Goal: Information Seeking & Learning: Learn about a topic

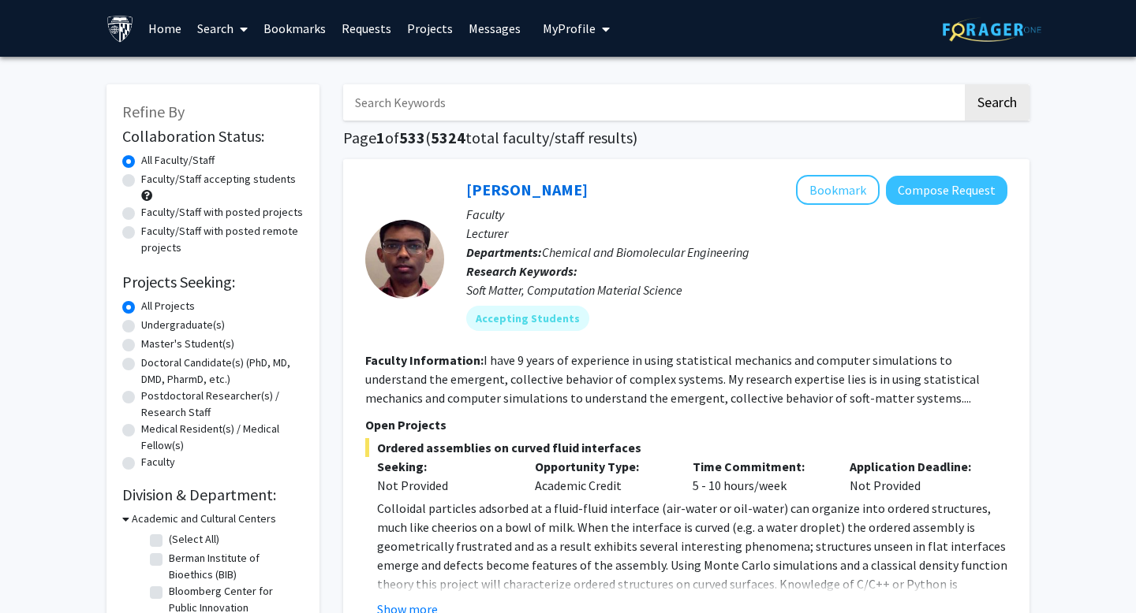
click at [203, 230] on label "Faculty/Staff with posted remote projects" at bounding box center [222, 239] width 162 height 33
click at [151, 230] on input "Faculty/Staff with posted remote projects" at bounding box center [146, 228] width 10 height 10
radio input "true"
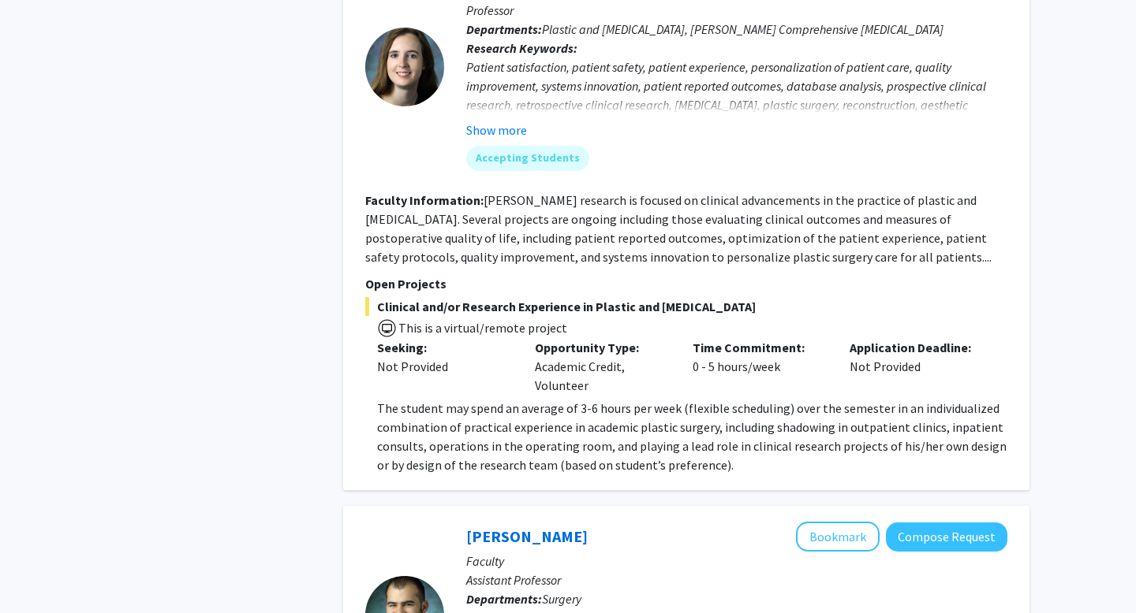
scroll to position [3806, 0]
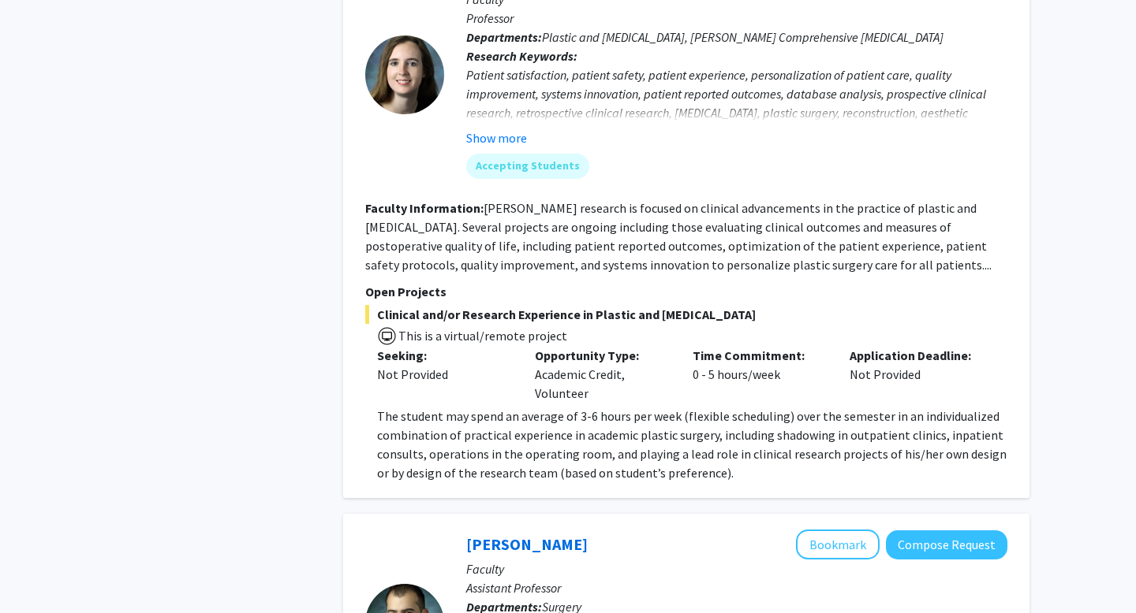
click at [590, 408] on span "The student may spend an average of 3-6 hours per week (flexible scheduling) ov…" at bounding box center [691, 444] width 629 height 73
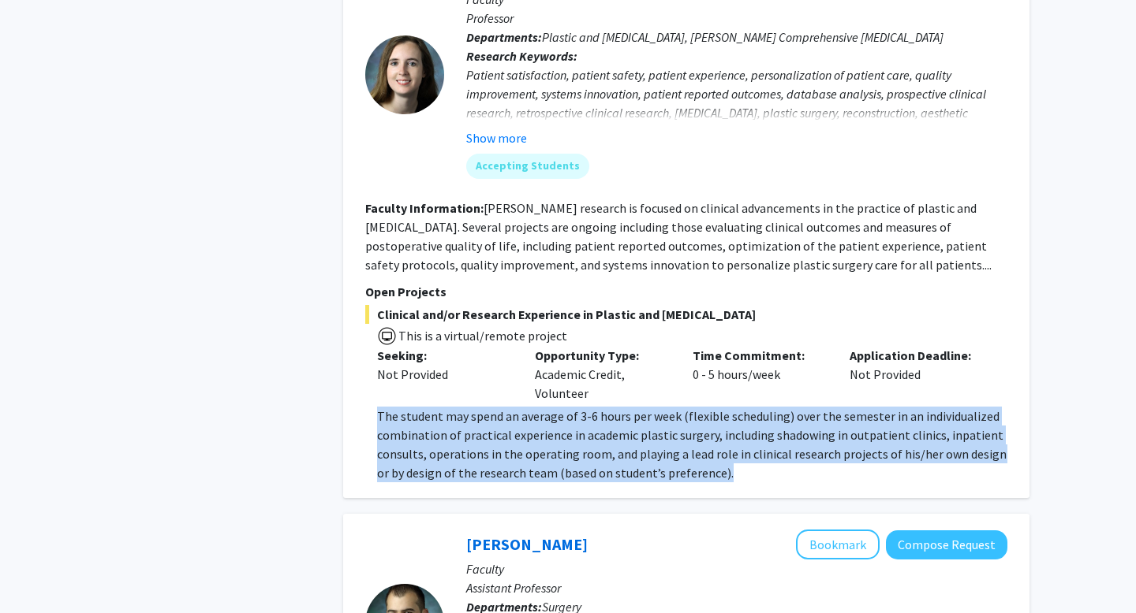
click at [590, 408] on span "The student may spend an average of 3-6 hours per week (flexible scheduling) ov…" at bounding box center [691, 444] width 629 height 73
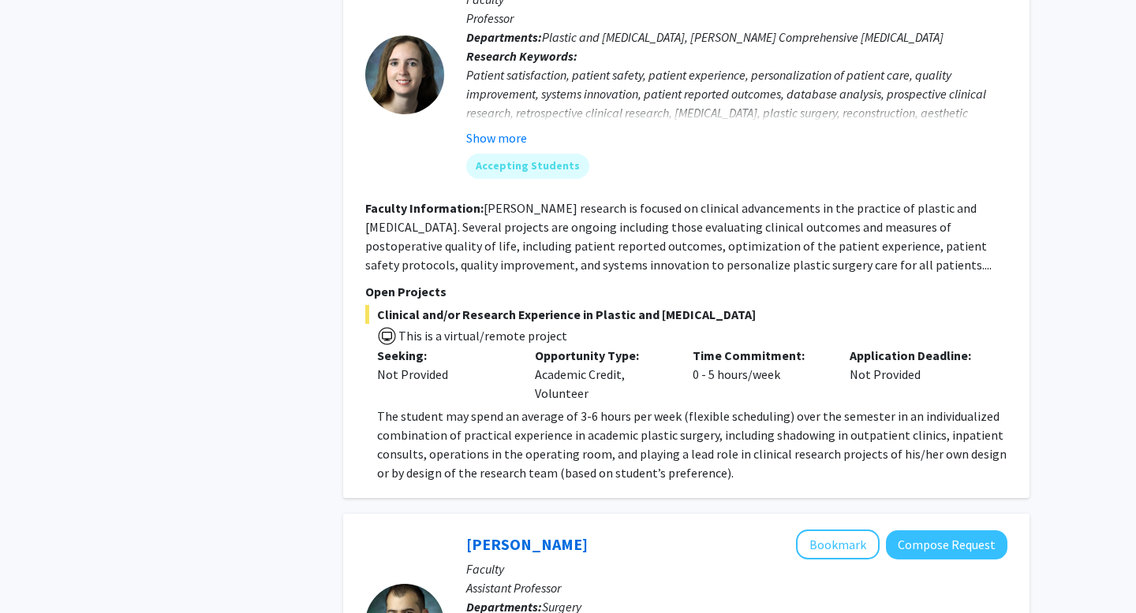
click at [681, 408] on span "The student may spend an average of 3-6 hours per week (flexible scheduling) ov…" at bounding box center [691, 444] width 629 height 73
click at [762, 408] on span "The student may spend an average of 3-6 hours per week (flexible scheduling) ov…" at bounding box center [691, 444] width 629 height 73
click at [666, 408] on span "The student may spend an average of 3-6 hours per week (flexible scheduling) ov…" at bounding box center [691, 444] width 629 height 73
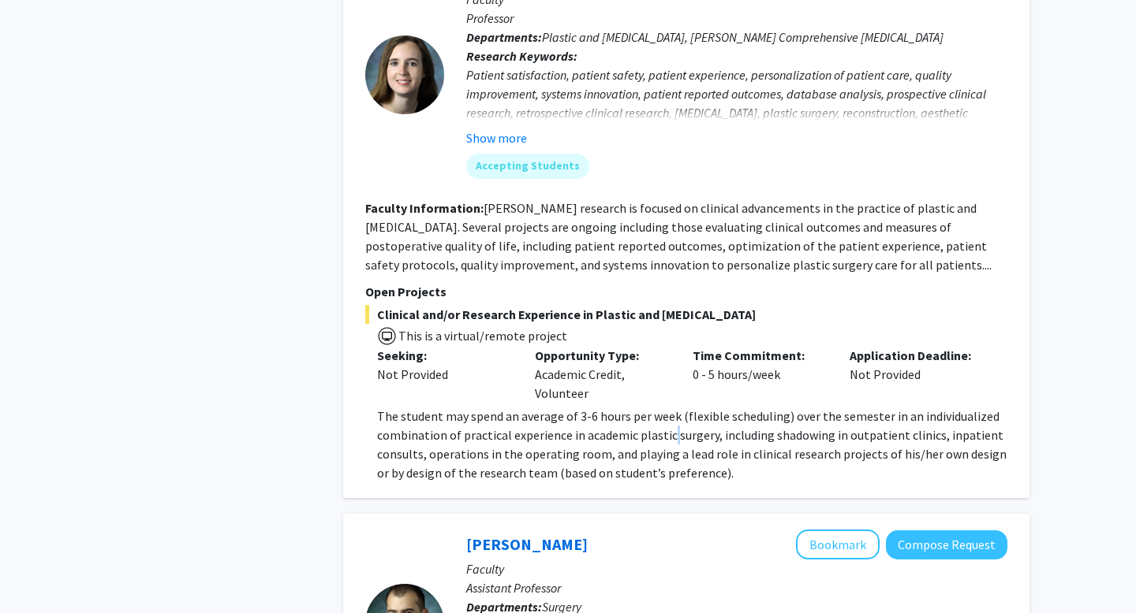
click at [666, 408] on span "The student may spend an average of 3-6 hours per week (flexible scheduling) ov…" at bounding box center [691, 444] width 629 height 73
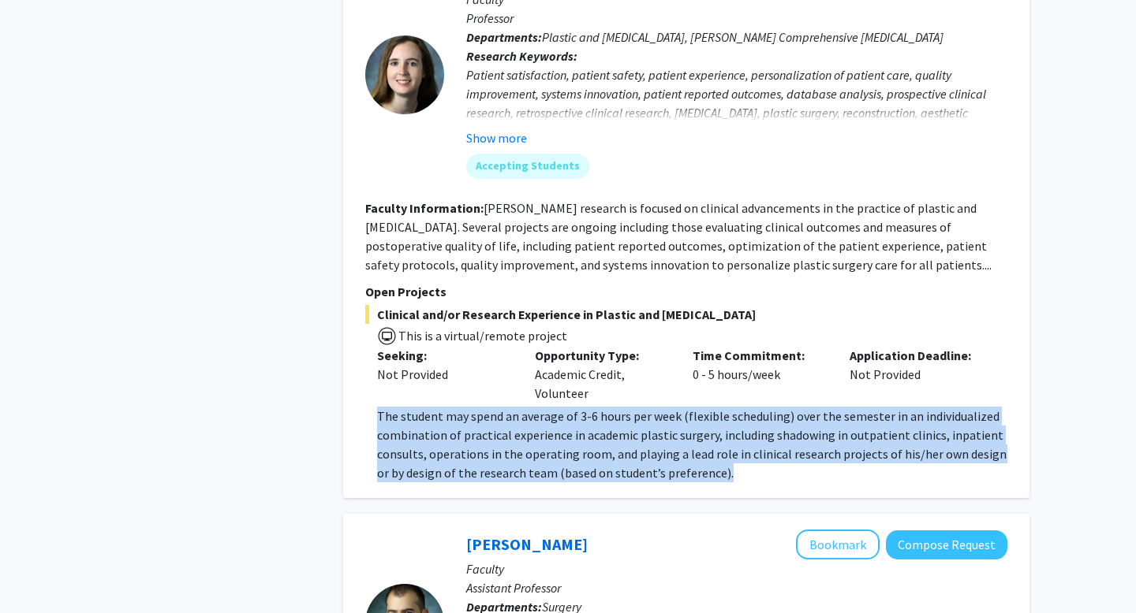
click at [666, 408] on span "The student may spend an average of 3-6 hours per week (flexible scheduling) ov…" at bounding box center [691, 444] width 629 height 73
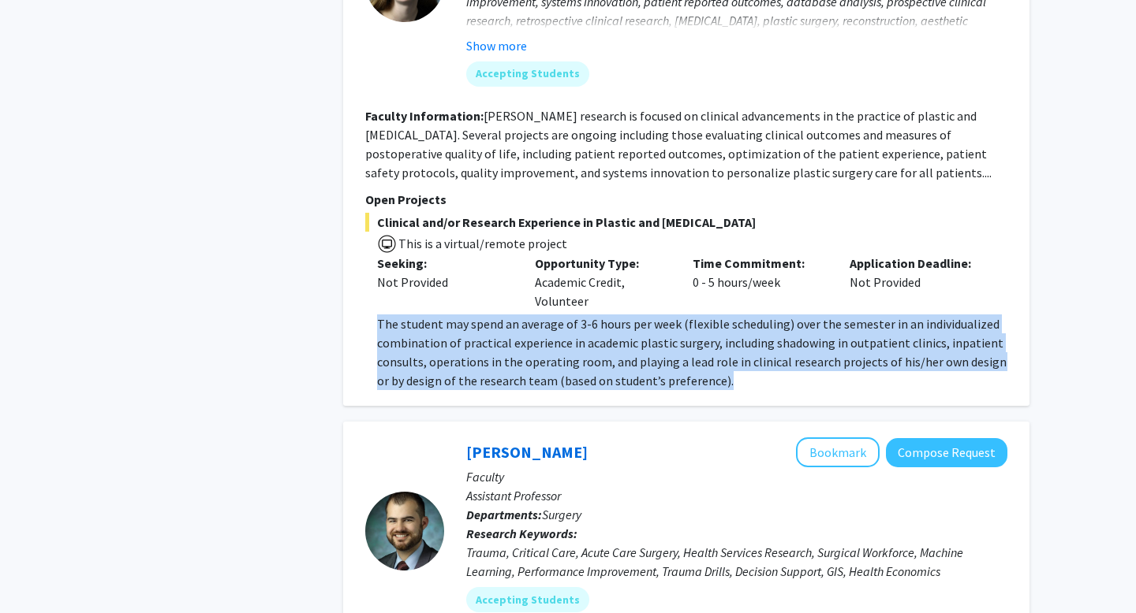
scroll to position [3911, 0]
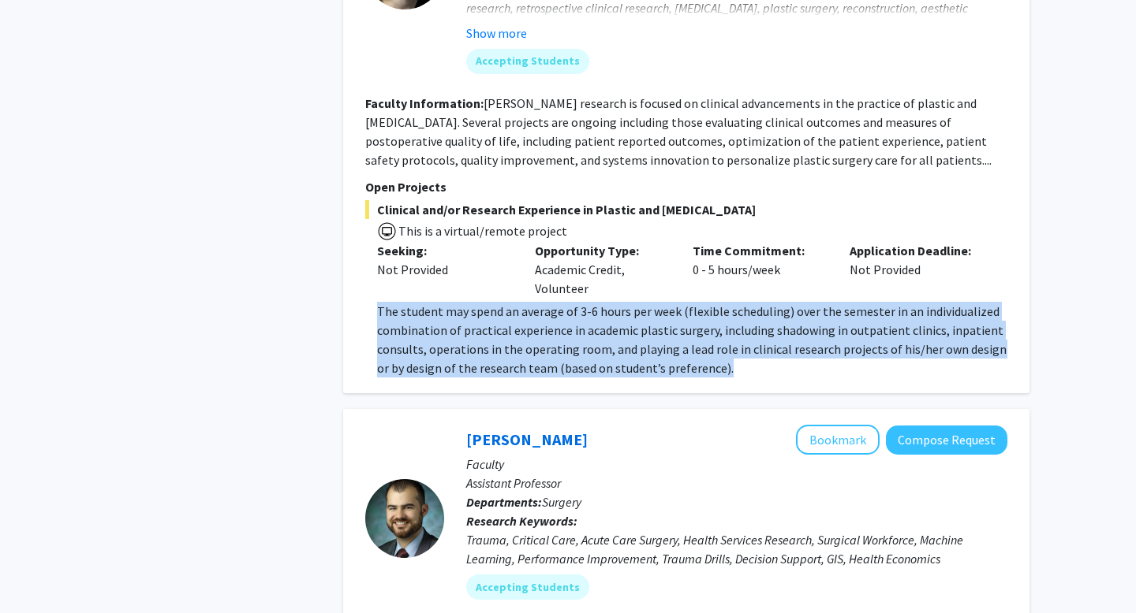
click at [694, 304] on span "The student may spend an average of 3-6 hours per week (flexible scheduling) ov…" at bounding box center [691, 340] width 629 height 73
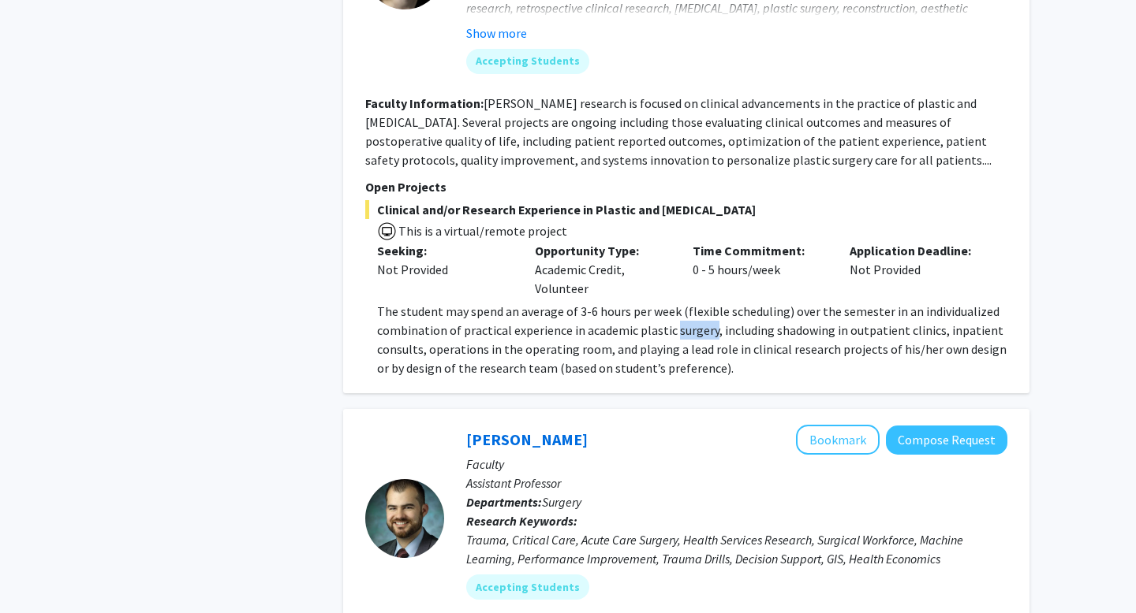
click at [694, 304] on span "The student may spend an average of 3-6 hours per week (flexible scheduling) ov…" at bounding box center [691, 340] width 629 height 73
click at [740, 302] on p "The student may spend an average of 3-6 hours per week (flexible scheduling) ov…" at bounding box center [692, 340] width 630 height 76
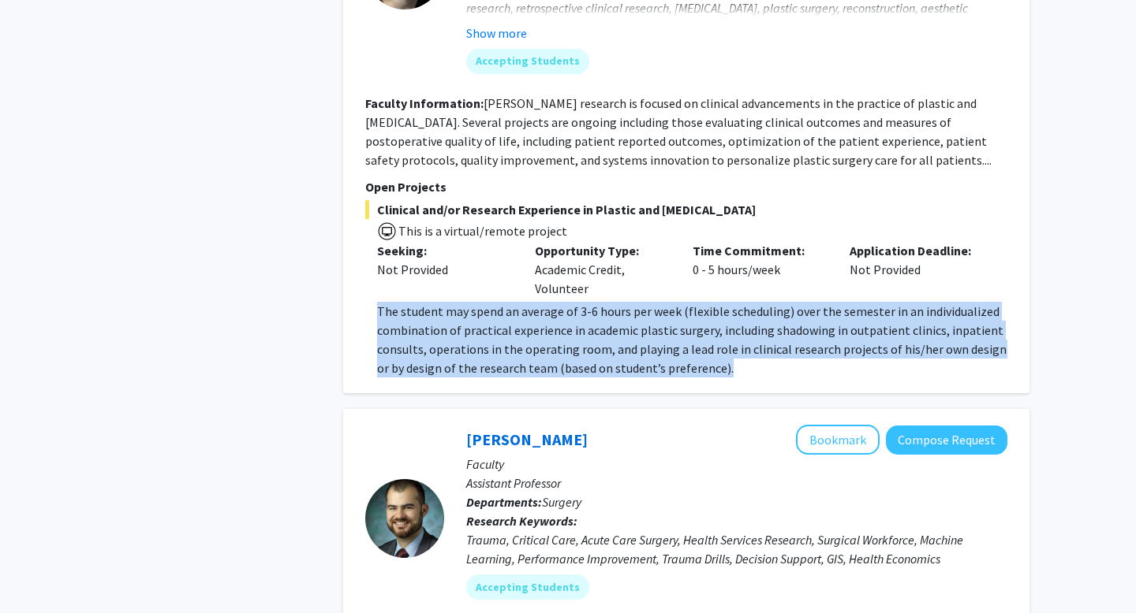
click at [740, 302] on p "The student may spend an average of 3-6 hours per week (flexible scheduling) ov…" at bounding box center [692, 340] width 630 height 76
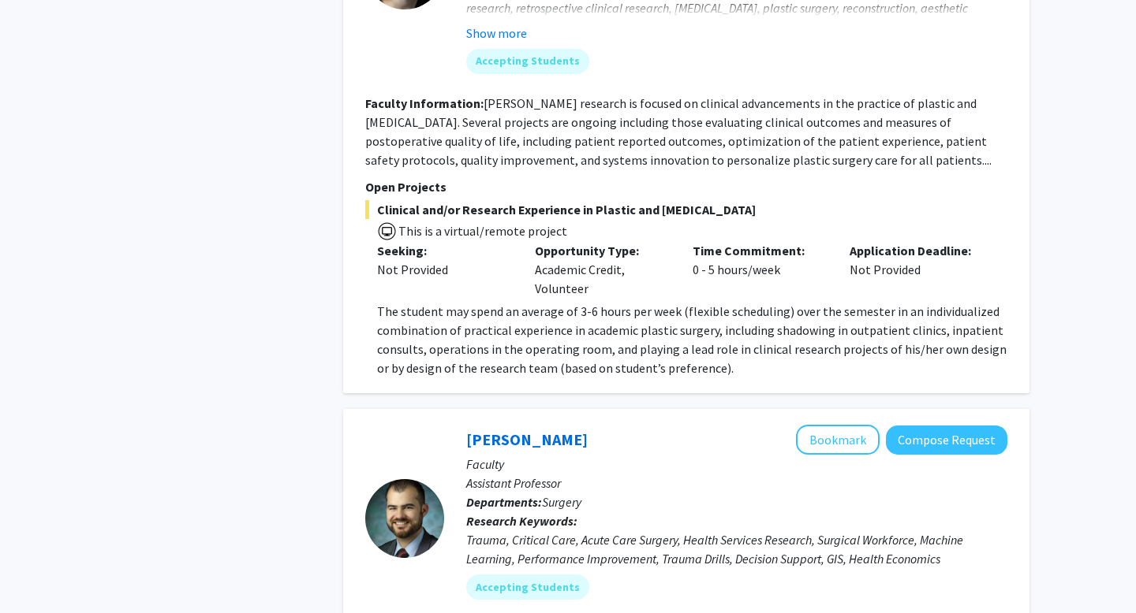
click at [728, 304] on span "The student may spend an average of 3-6 hours per week (flexible scheduling) ov…" at bounding box center [691, 340] width 629 height 73
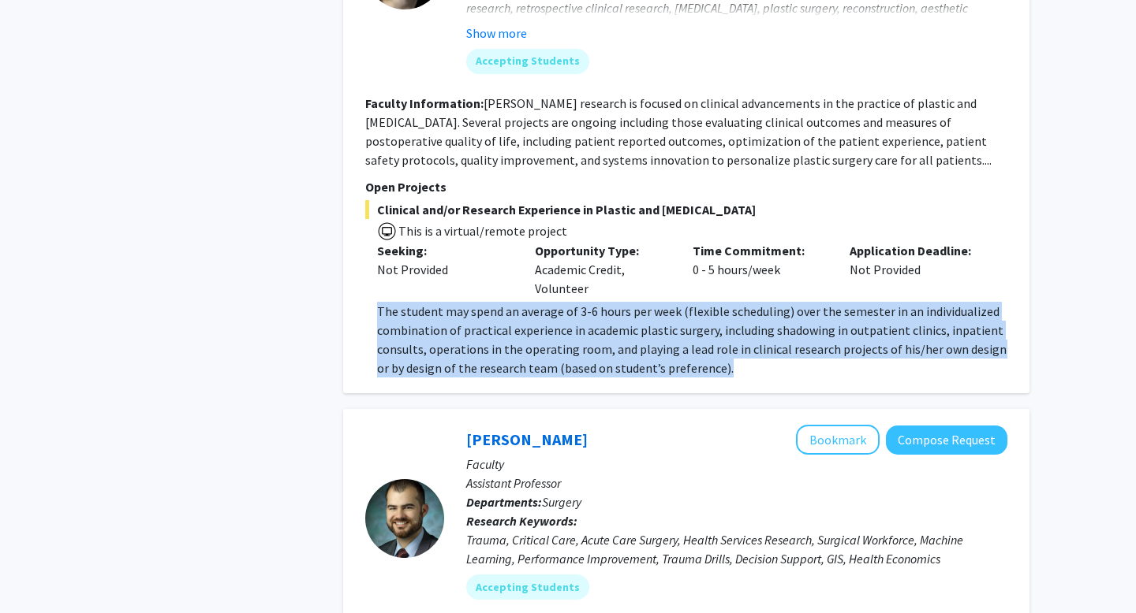
click at [728, 304] on span "The student may spend an average of 3-6 hours per week (flexible scheduling) ov…" at bounding box center [691, 340] width 629 height 73
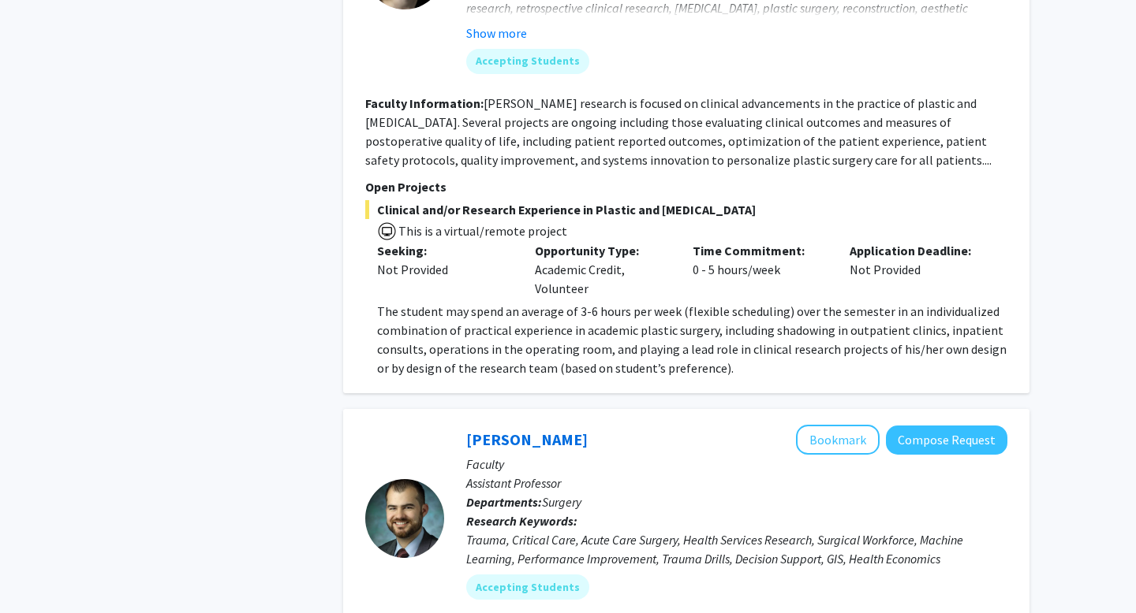
click at [728, 302] on p "The student may spend an average of 3-6 hours per week (flexible scheduling) ov…" at bounding box center [692, 340] width 630 height 76
click at [730, 304] on span "The student may spend an average of 3-6 hours per week (flexible scheduling) ov…" at bounding box center [691, 340] width 629 height 73
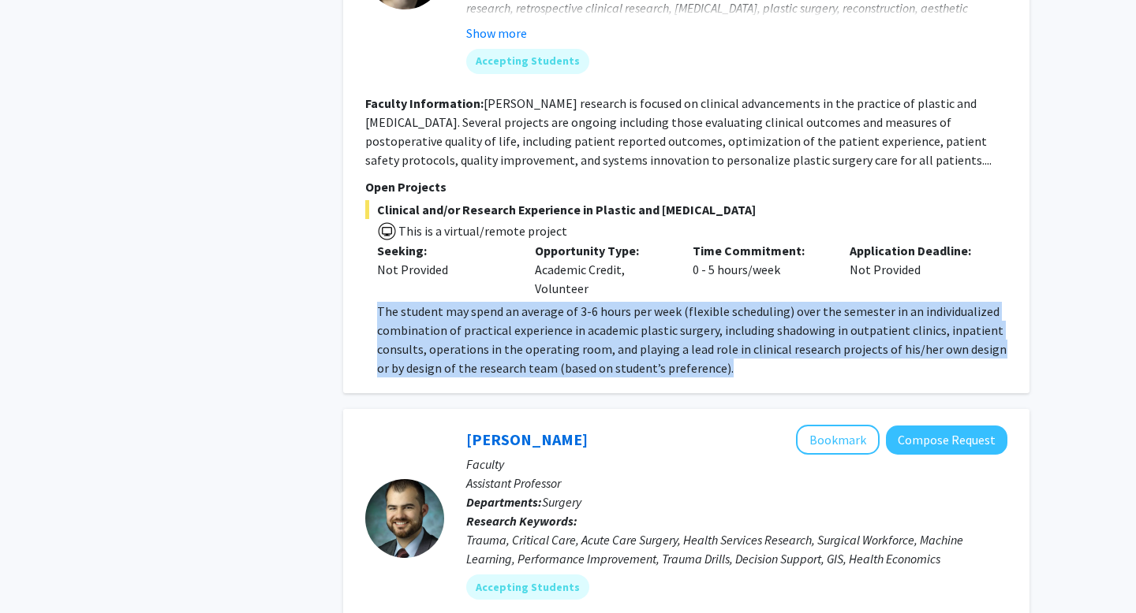
click at [730, 304] on span "The student may spend an average of 3-6 hours per week (flexible scheduling) ov…" at bounding box center [691, 340] width 629 height 73
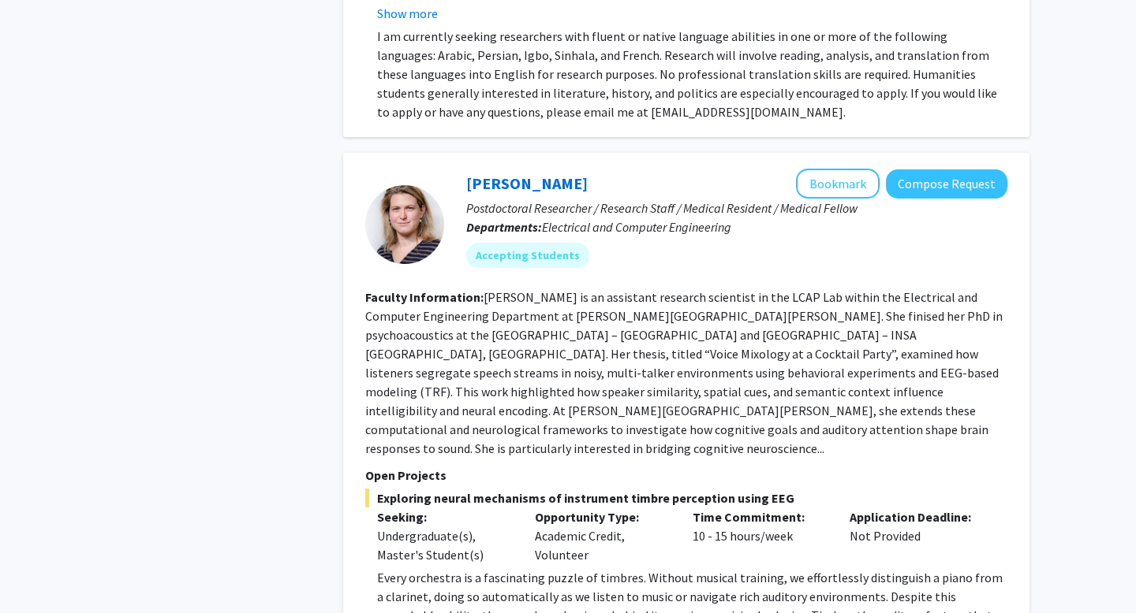
scroll to position [5422, 0]
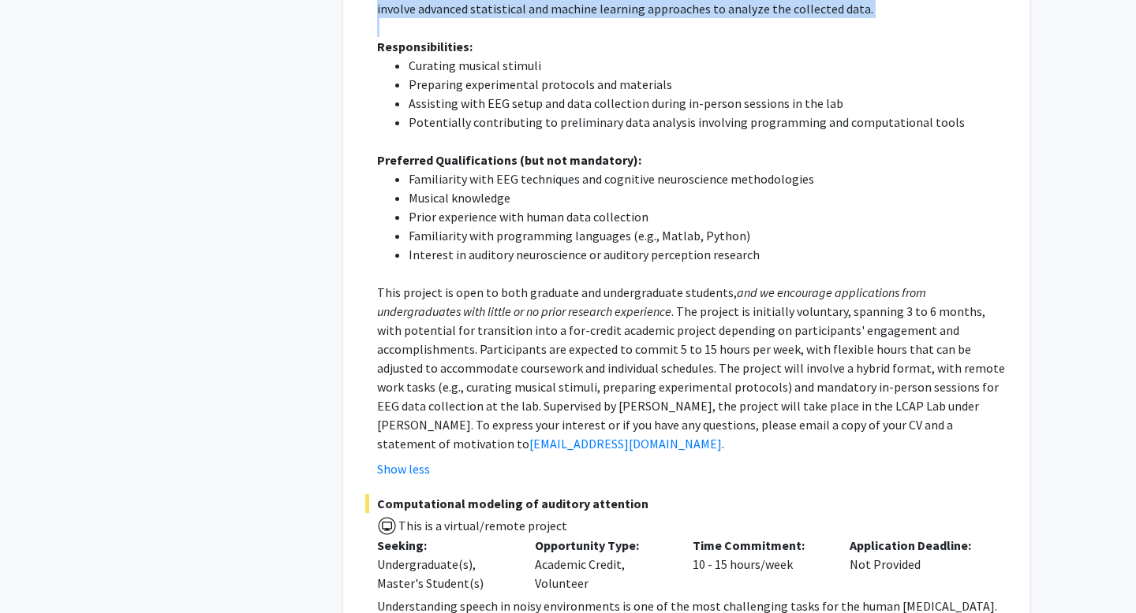
scroll to position [6166, 0]
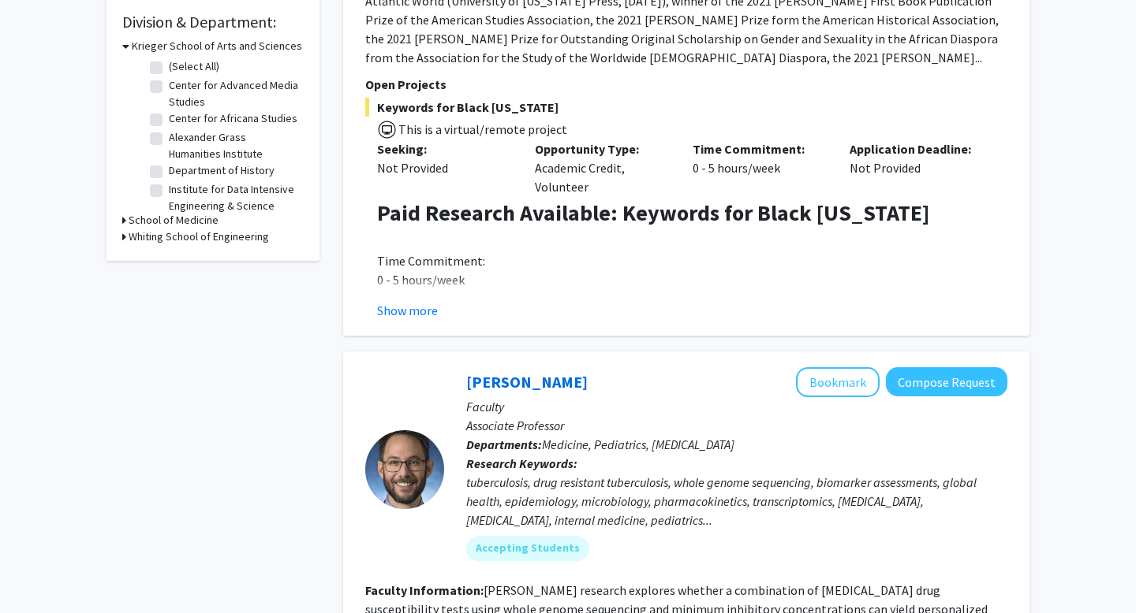
scroll to position [0, 0]
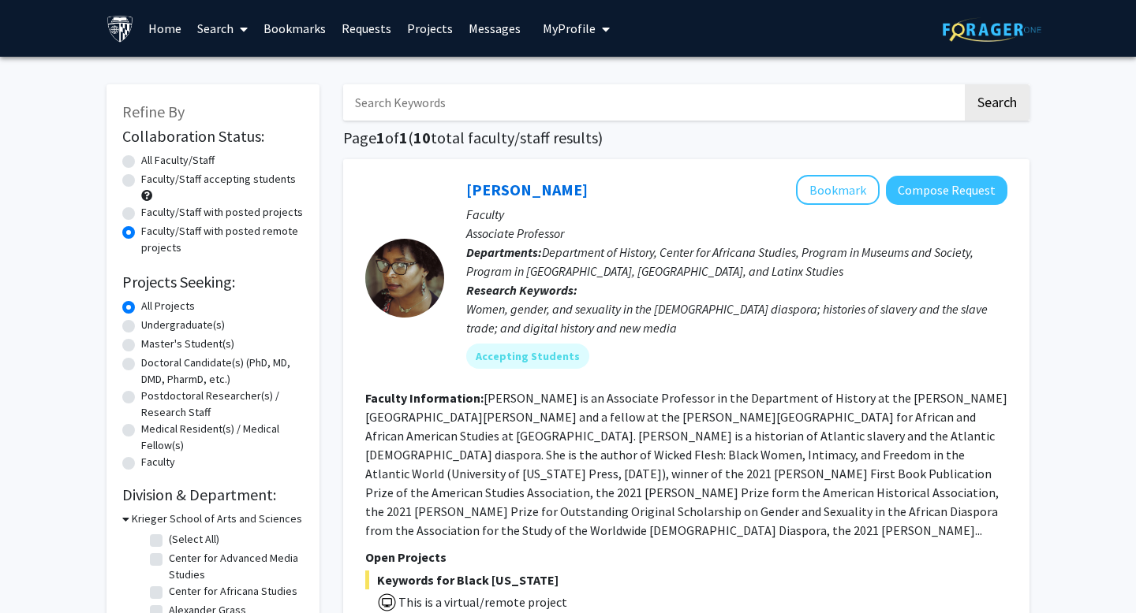
click at [189, 207] on label "Faculty/Staff with posted projects" at bounding box center [222, 212] width 162 height 17
click at [151, 207] on input "Faculty/Staff with posted projects" at bounding box center [146, 209] width 10 height 10
radio input "true"
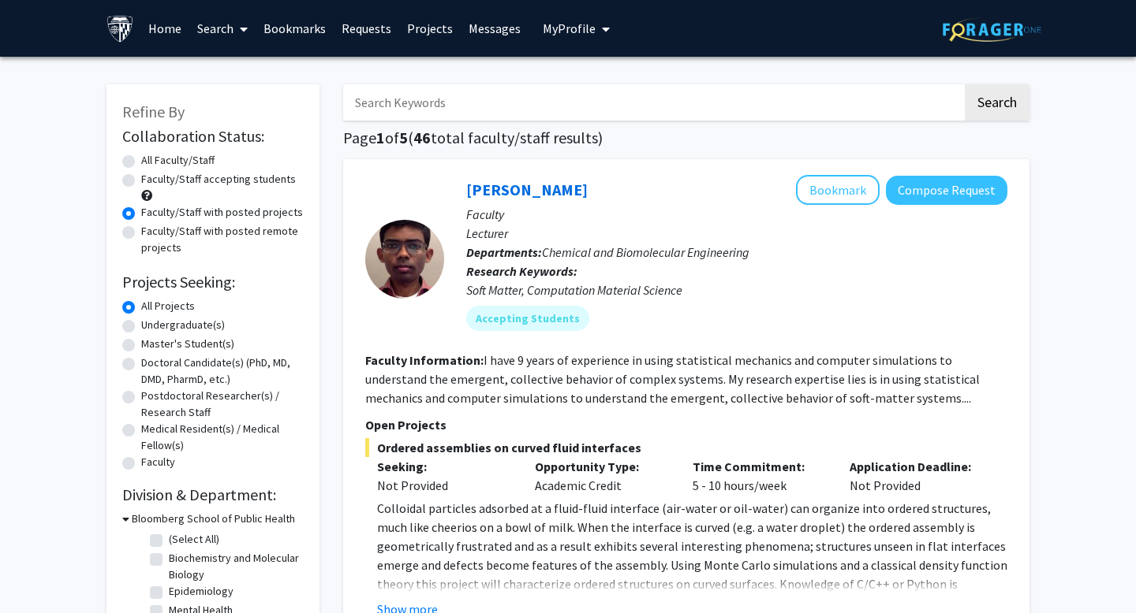
click at [446, 103] on input "Search Keywords" at bounding box center [652, 102] width 619 height 36
type input "NEURO"
click at [964, 84] on button "Search" at bounding box center [996, 102] width 65 height 36
radio input "true"
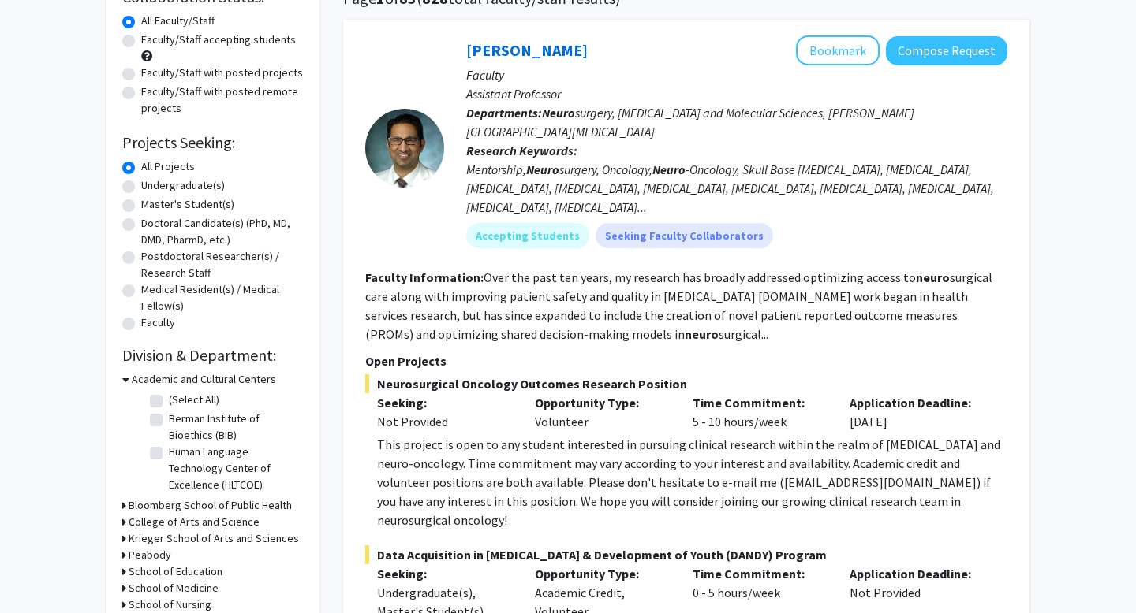
scroll to position [162, 0]
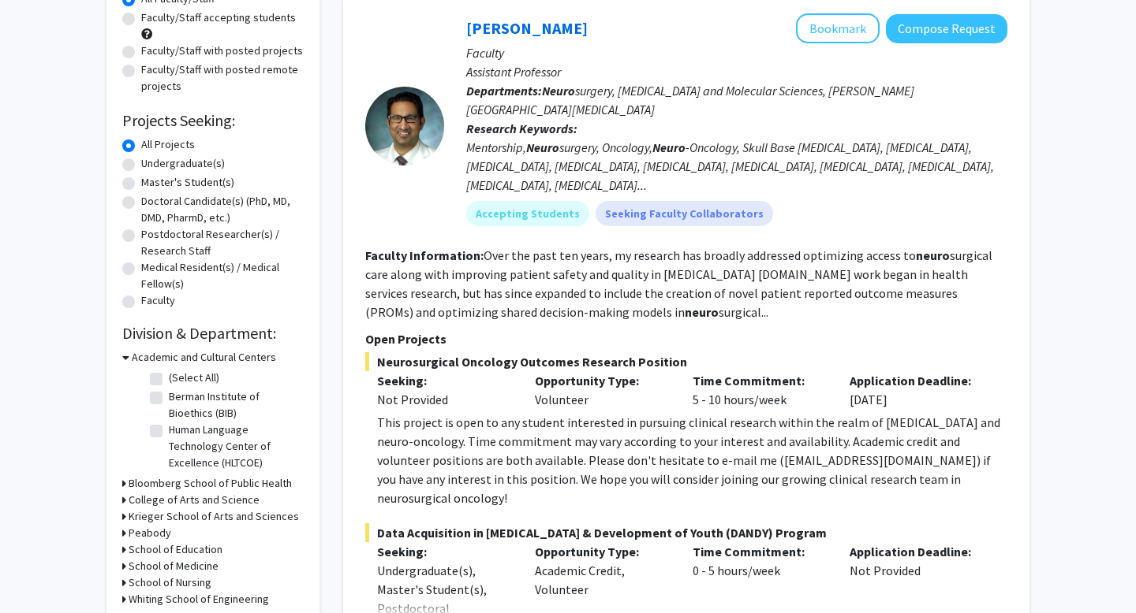
click at [641, 461] on div "This project is open to any student interested in pursuing clinical research wi…" at bounding box center [692, 460] width 630 height 95
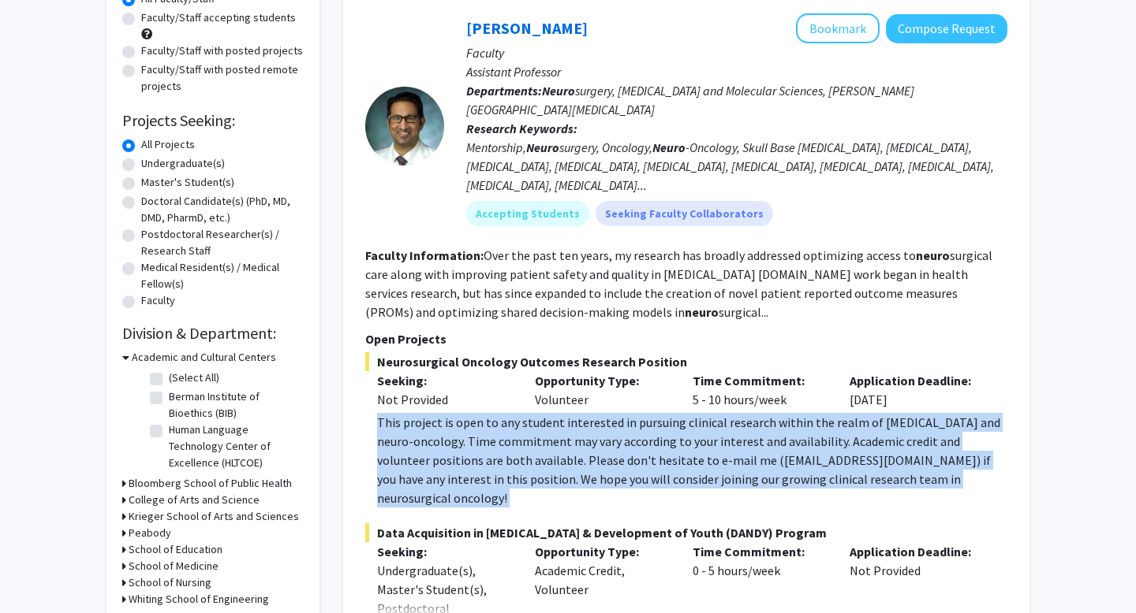
click at [641, 461] on div "This project is open to any student interested in pursuing clinical research wi…" at bounding box center [692, 460] width 630 height 95
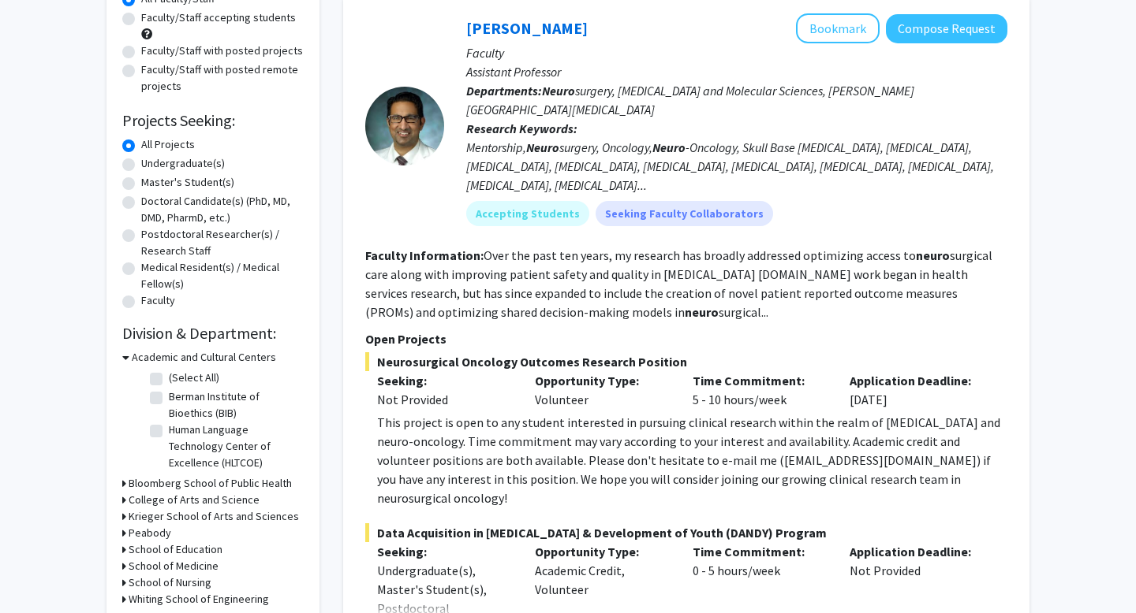
click at [677, 468] on div "This project is open to any student interested in pursuing clinical research wi…" at bounding box center [692, 460] width 630 height 95
click at [685, 490] on fg-project-list "Neurosurgical Oncology Outcomes Research Position Seeking: Not Provided Opportu…" at bounding box center [686, 559] width 642 height 415
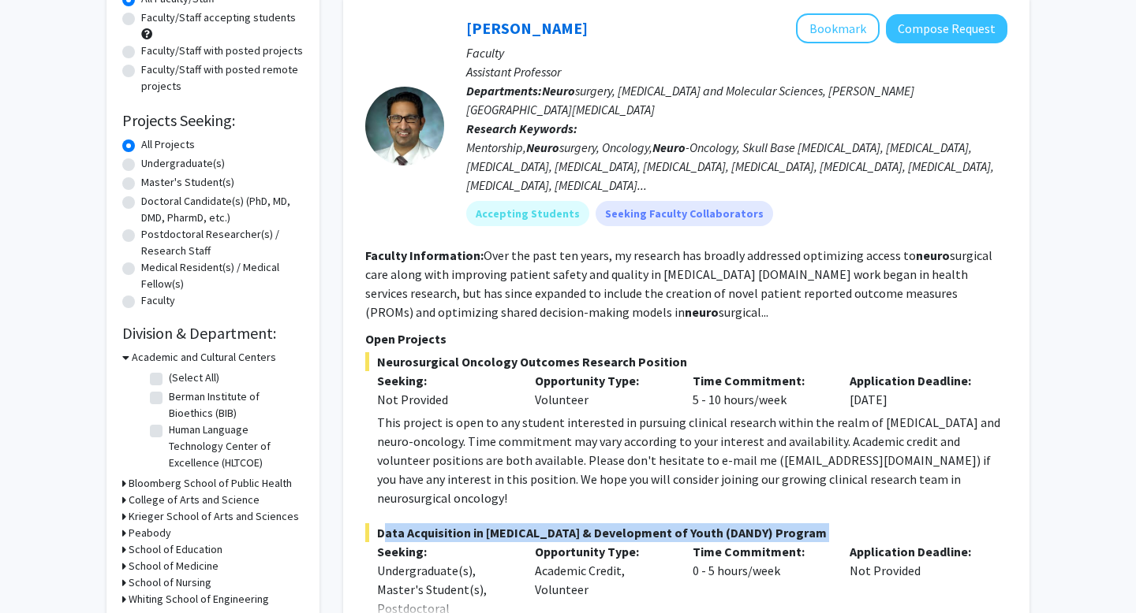
click at [685, 490] on fg-project-list "Neurosurgical Oncology Outcomes Research Position Seeking: Not Provided Opportu…" at bounding box center [686, 559] width 642 height 415
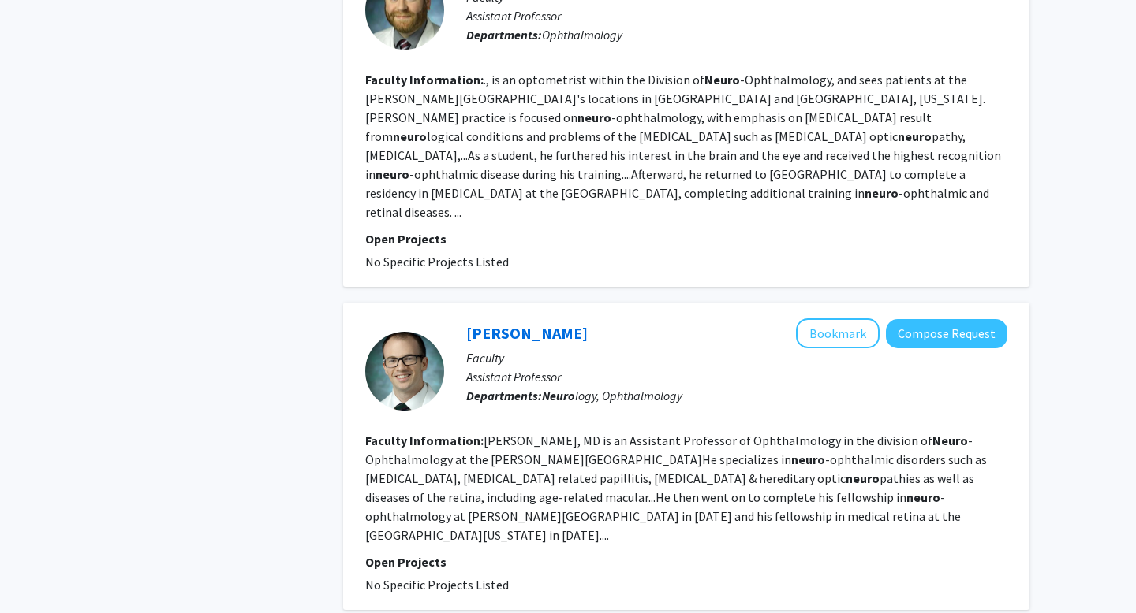
scroll to position [0, 0]
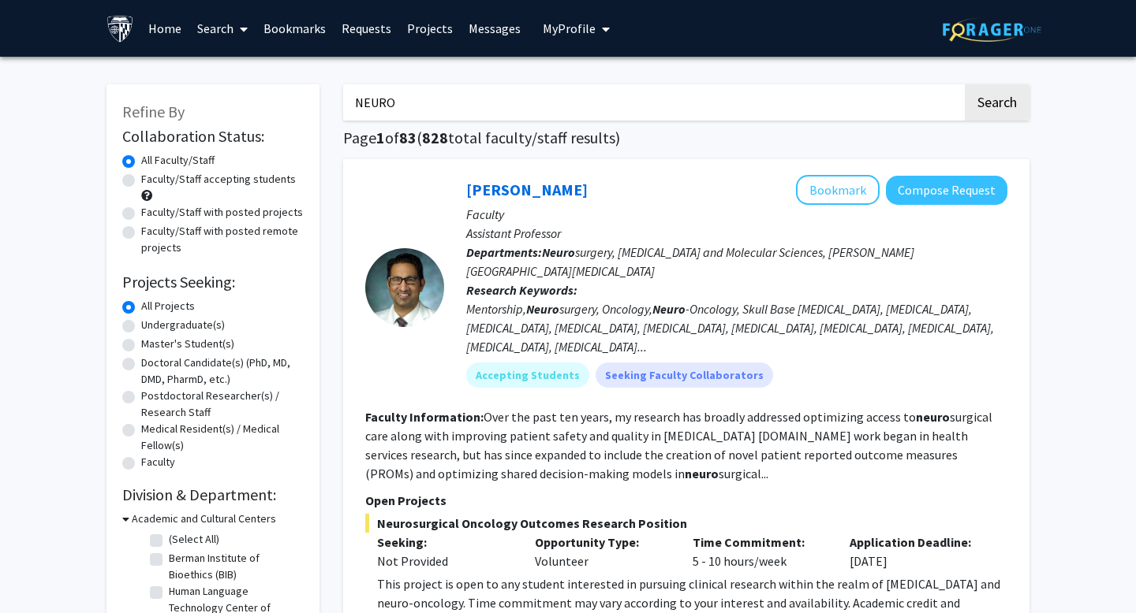
click at [230, 226] on label "Faculty/Staff with posted remote projects" at bounding box center [222, 239] width 162 height 33
click at [151, 226] on input "Faculty/Staff with posted remote projects" at bounding box center [146, 228] width 10 height 10
radio input "true"
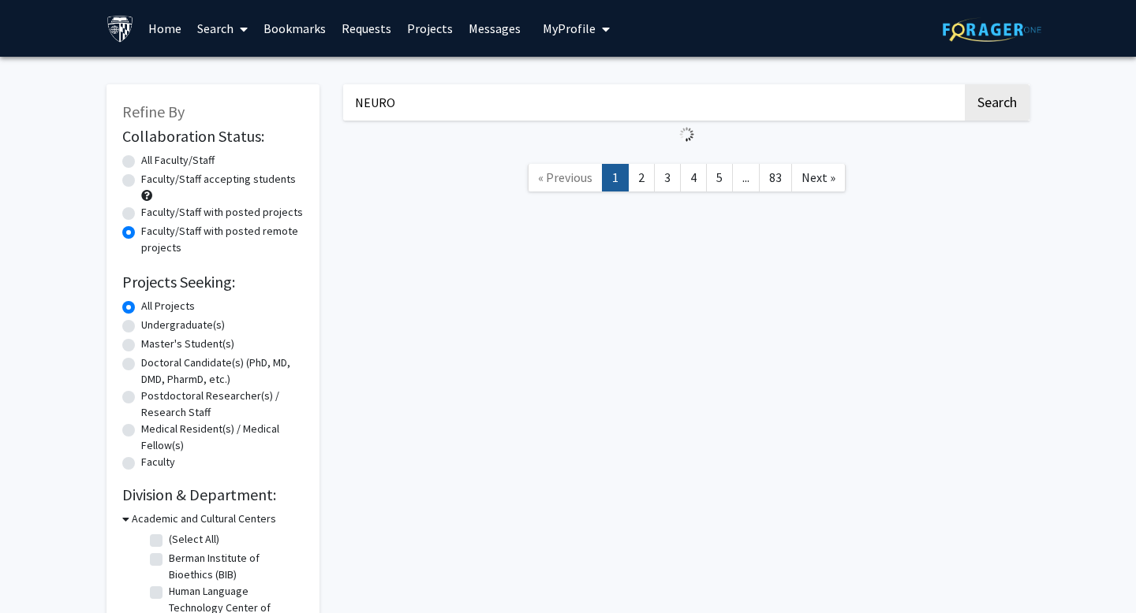
click at [232, 213] on label "Faculty/Staff with posted projects" at bounding box center [222, 212] width 162 height 17
click at [151, 213] on input "Faculty/Staff with posted projects" at bounding box center [146, 209] width 10 height 10
radio input "true"
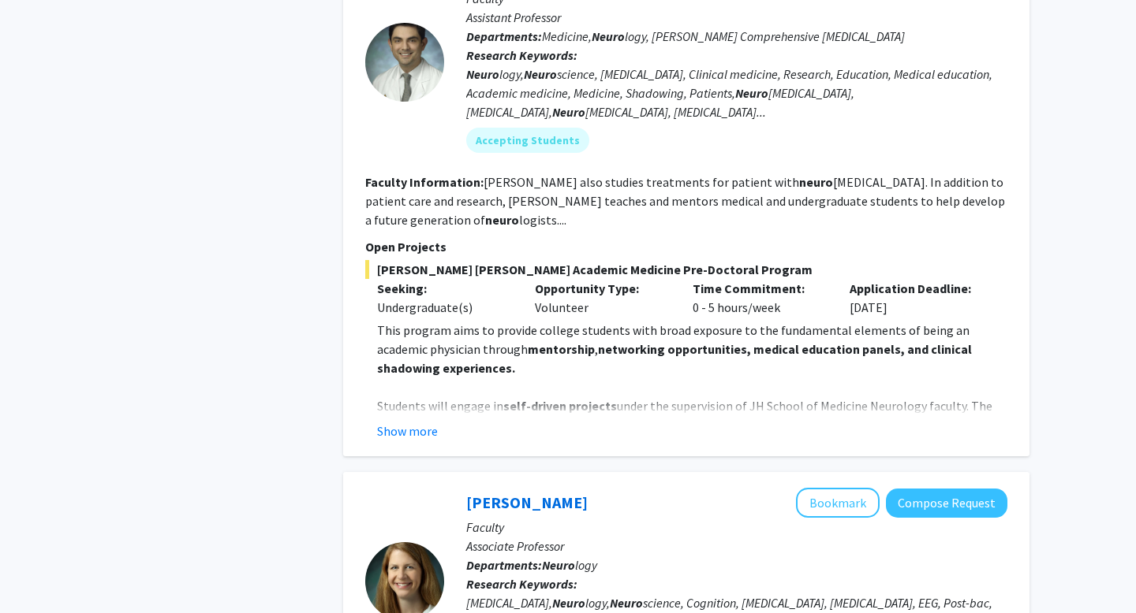
scroll to position [1021, 0]
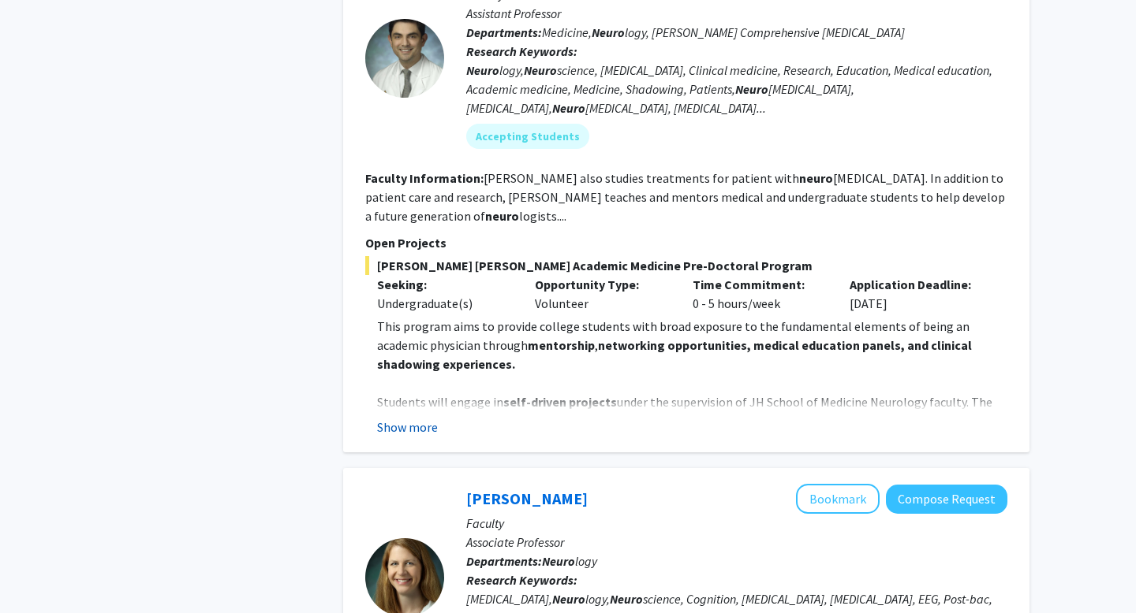
click at [427, 418] on button "Show more" at bounding box center [407, 427] width 61 height 19
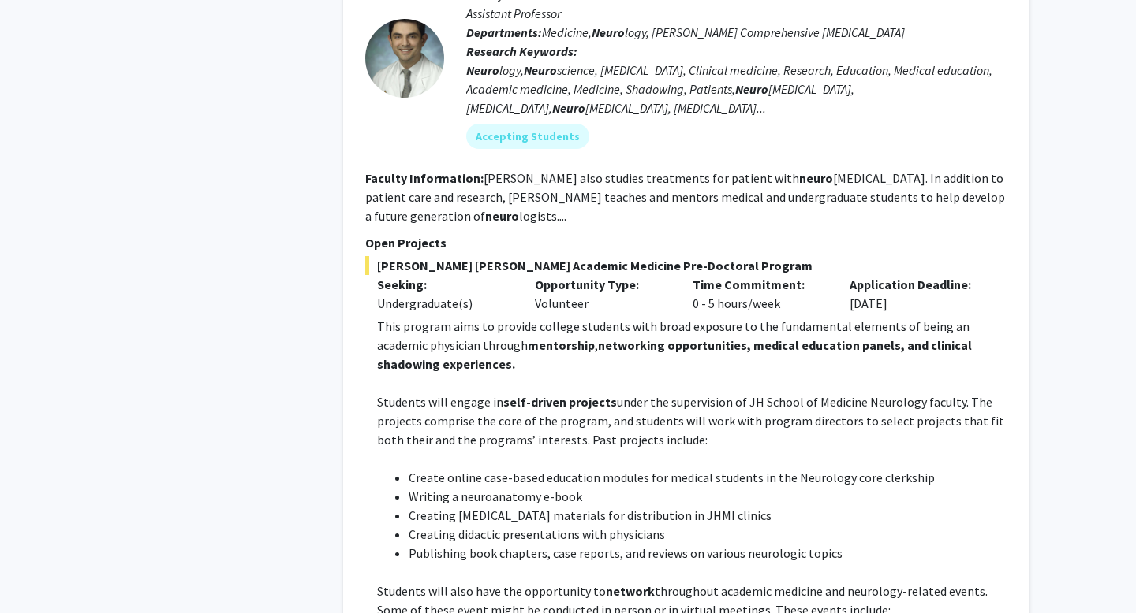
click at [550, 170] on fg-read-more "[PERSON_NAME] also studies treatments for patient with neuro [MEDICAL_DATA]. In…" at bounding box center [685, 197] width 640 height 54
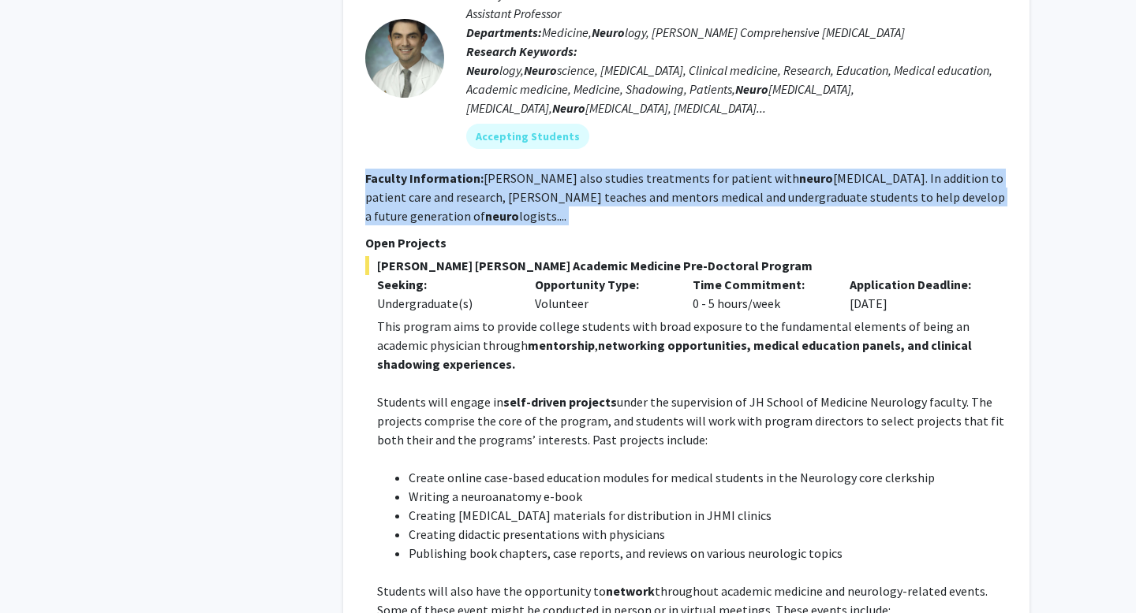
click at [550, 170] on fg-read-more "[PERSON_NAME] also studies treatments for patient with neuro [MEDICAL_DATA]. In…" at bounding box center [685, 197] width 640 height 54
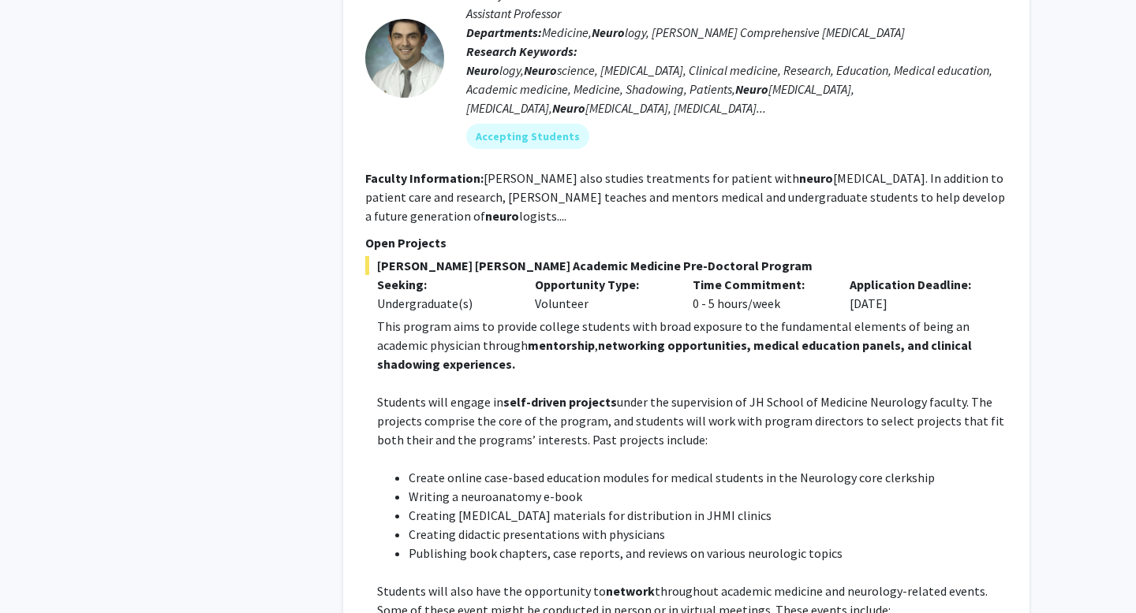
click at [528, 337] on strong "mentorship" at bounding box center [561, 345] width 67 height 16
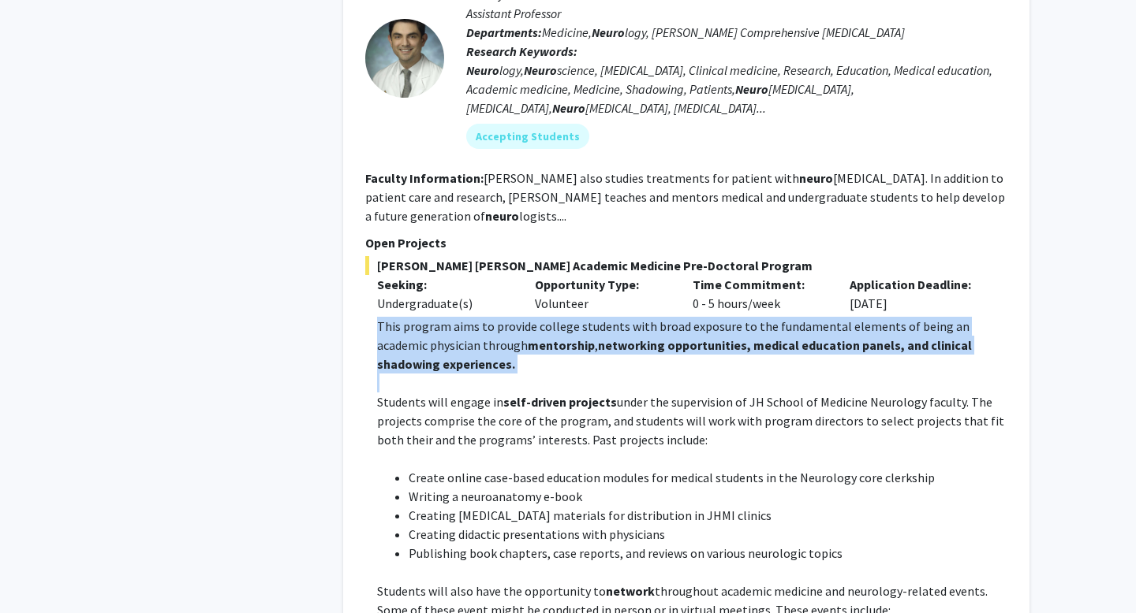
click at [528, 337] on strong "mentorship" at bounding box center [561, 345] width 67 height 16
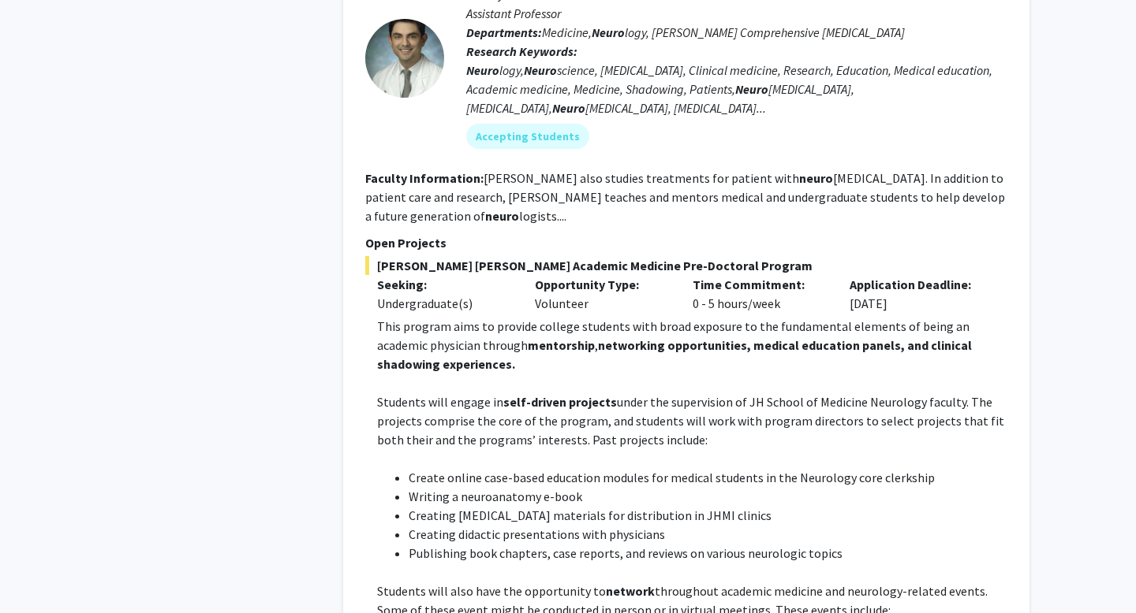
click at [497, 393] on p "Students will engage in self-driven projects under the supervision of JH School…" at bounding box center [692, 421] width 630 height 57
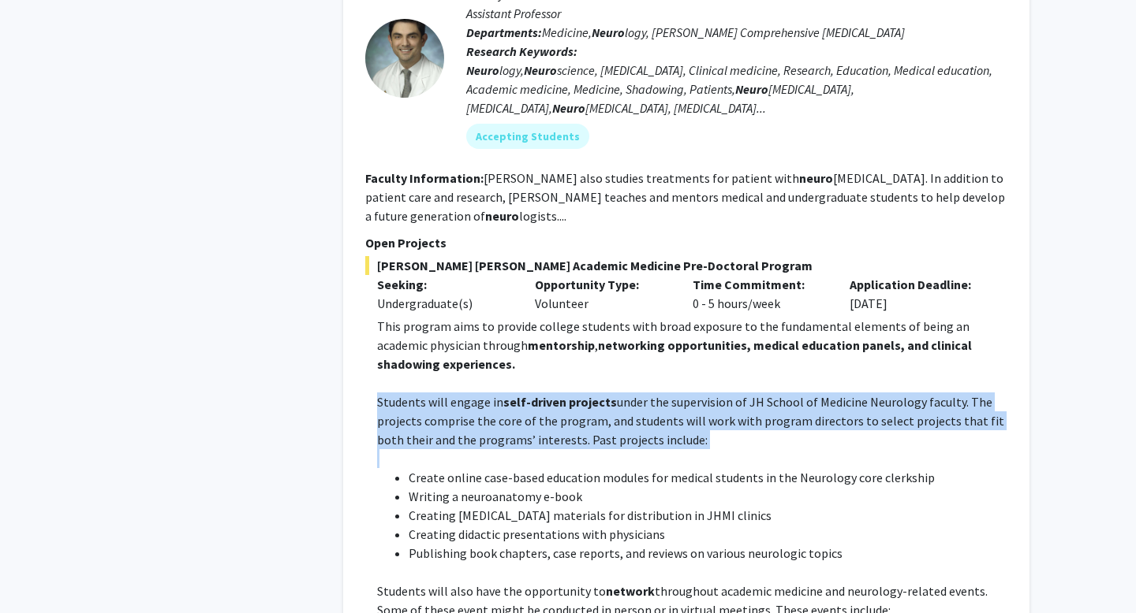
click at [497, 393] on p "Students will engage in self-driven projects under the supervision of JH School…" at bounding box center [692, 421] width 630 height 57
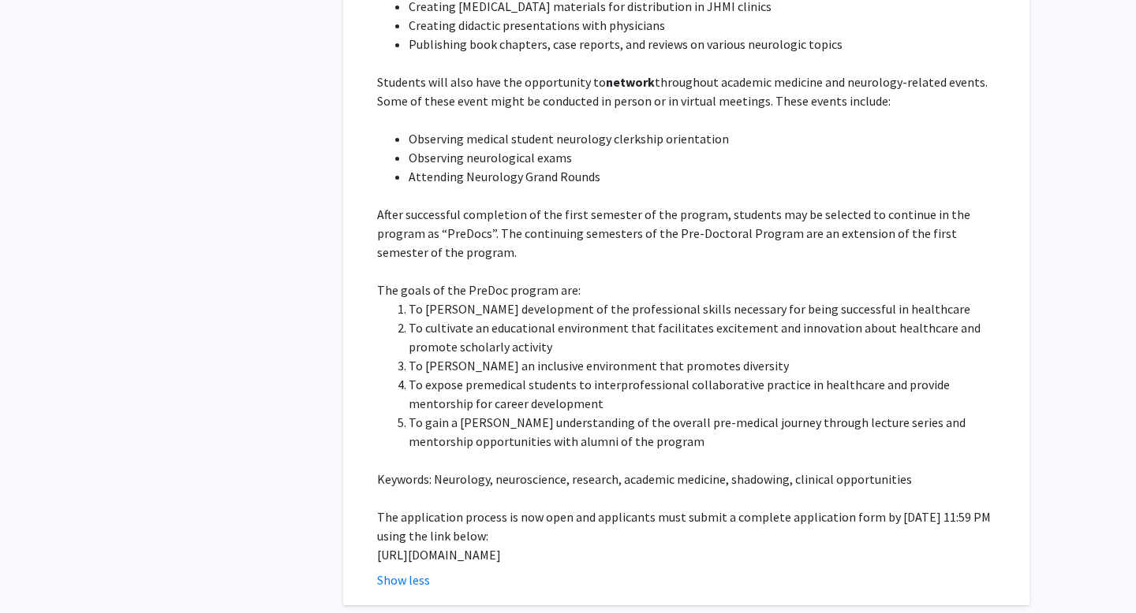
scroll to position [1538, 0]
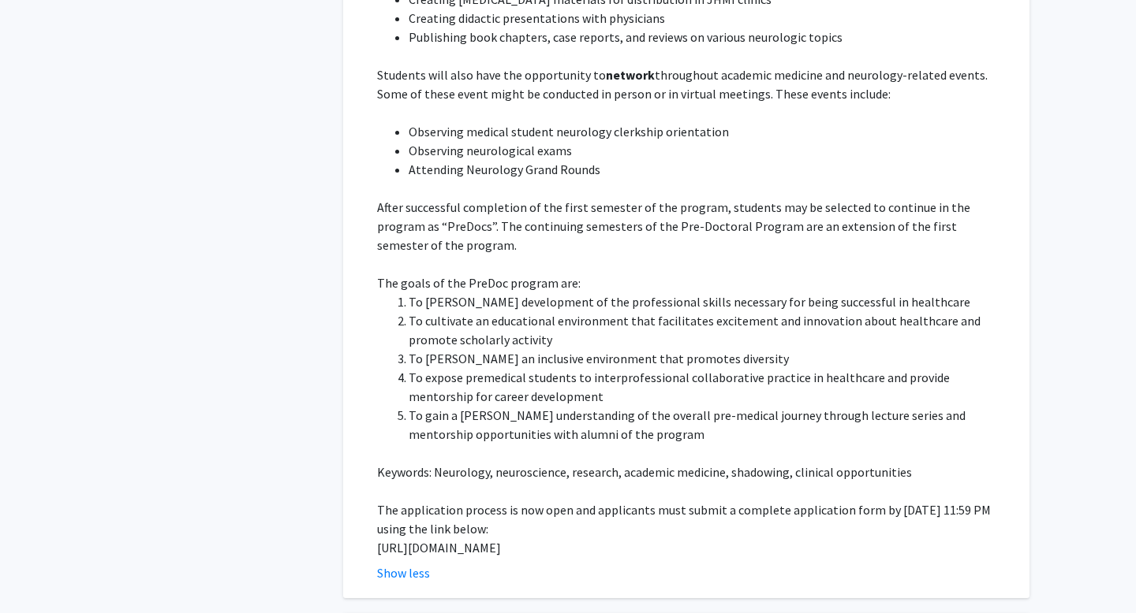
click at [524, 463] on p "Keywords: Neurology, neuroscience, research, academic medicine, shadowing, clin…" at bounding box center [692, 472] width 630 height 19
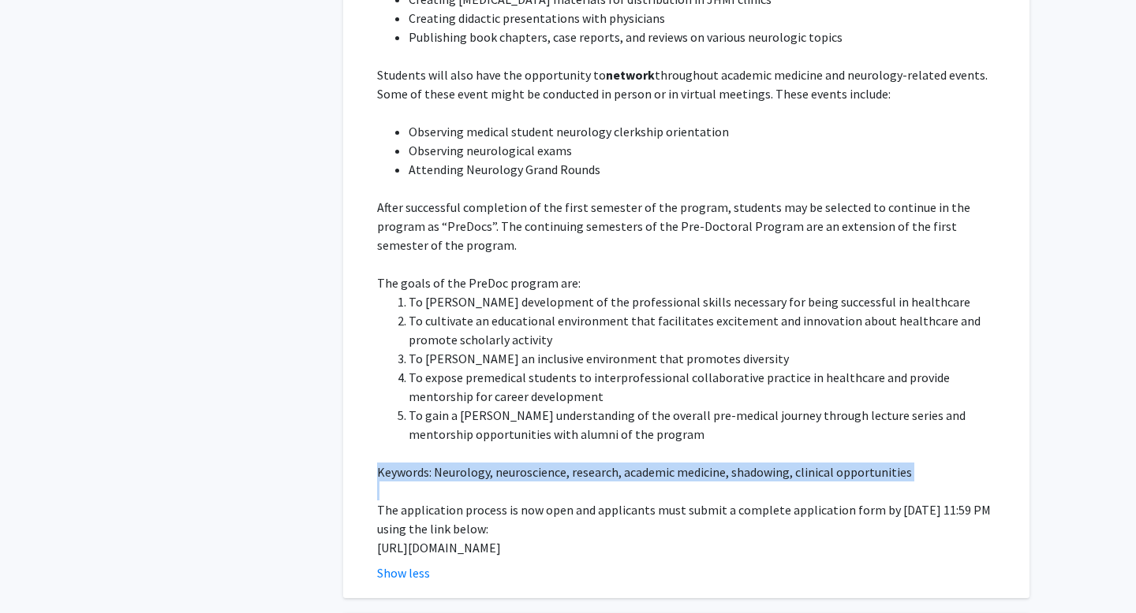
click at [524, 463] on p "Keywords: Neurology, neuroscience, research, academic medicine, shadowing, clin…" at bounding box center [692, 472] width 630 height 19
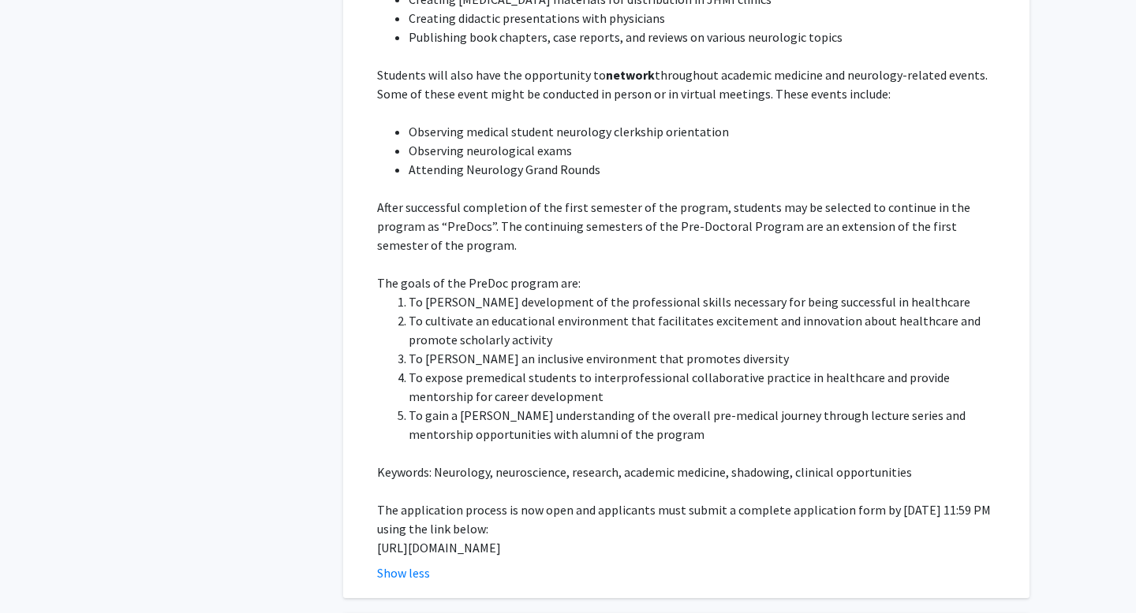
click at [465, 539] on p "[URL][DOMAIN_NAME]" at bounding box center [692, 548] width 630 height 19
copy p "[URL][DOMAIN_NAME]"
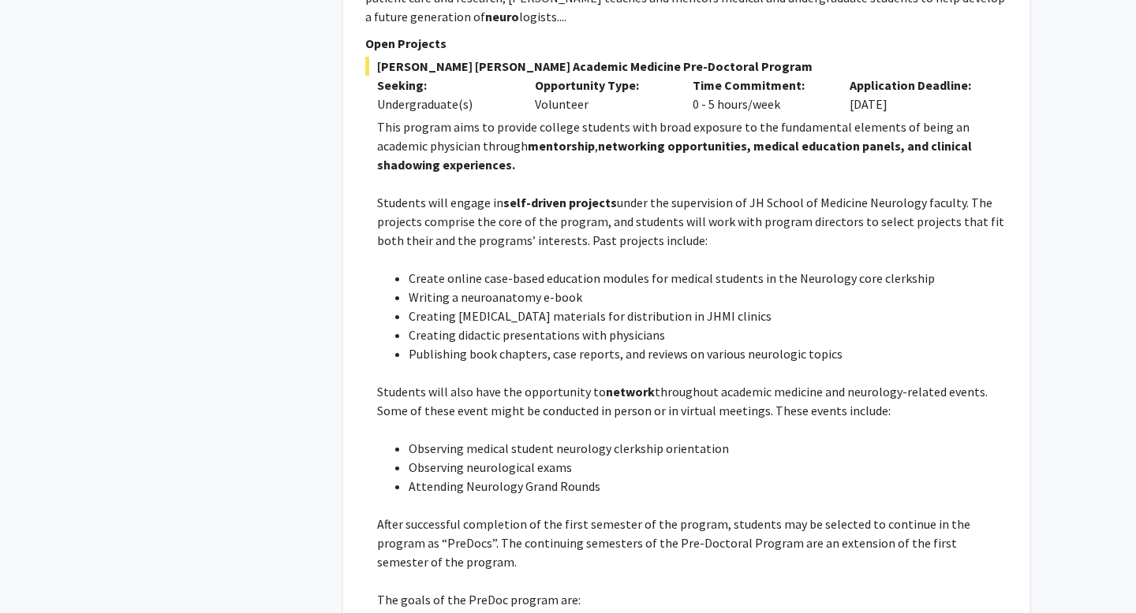
scroll to position [1222, 0]
click at [560, 202] on p "Students will engage in self-driven projects under the supervision of JH School…" at bounding box center [692, 220] width 630 height 57
click at [528, 267] on li "Create online case-based education modules for medical students in the Neurolog…" at bounding box center [707, 276] width 599 height 19
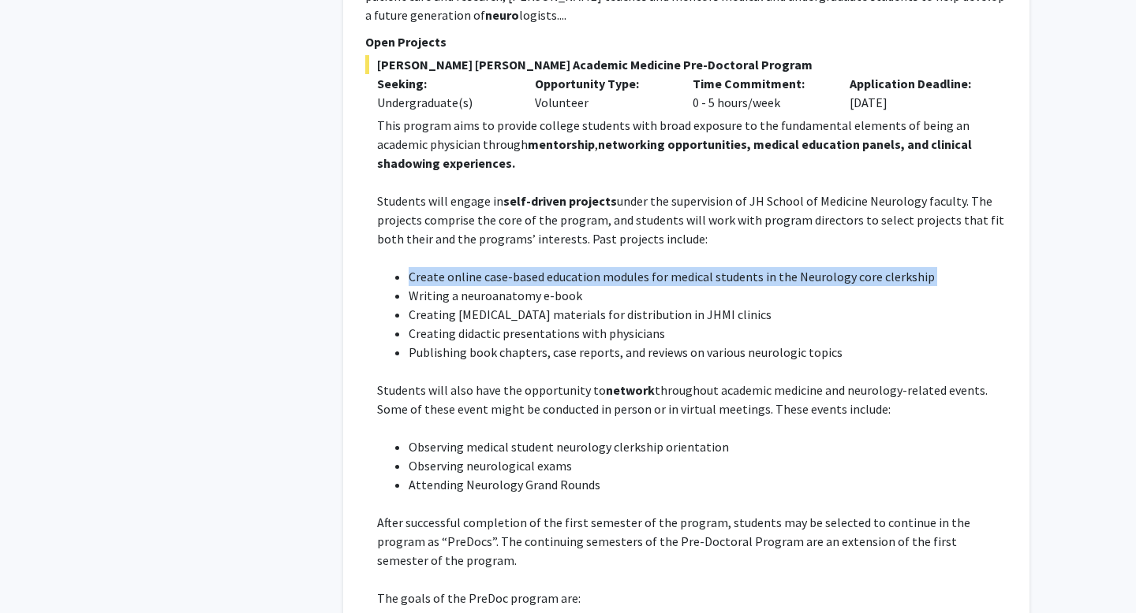
click at [528, 267] on li "Create online case-based education modules for medical students in the Neurolog…" at bounding box center [707, 276] width 599 height 19
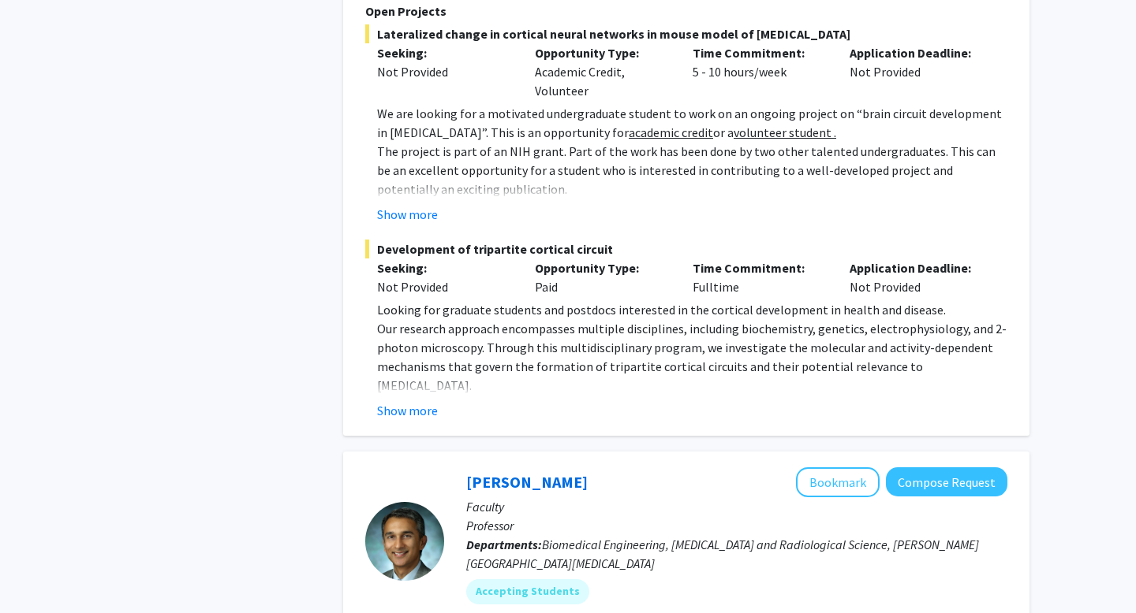
scroll to position [4037, 0]
click at [428, 204] on button "Show more" at bounding box center [407, 213] width 61 height 19
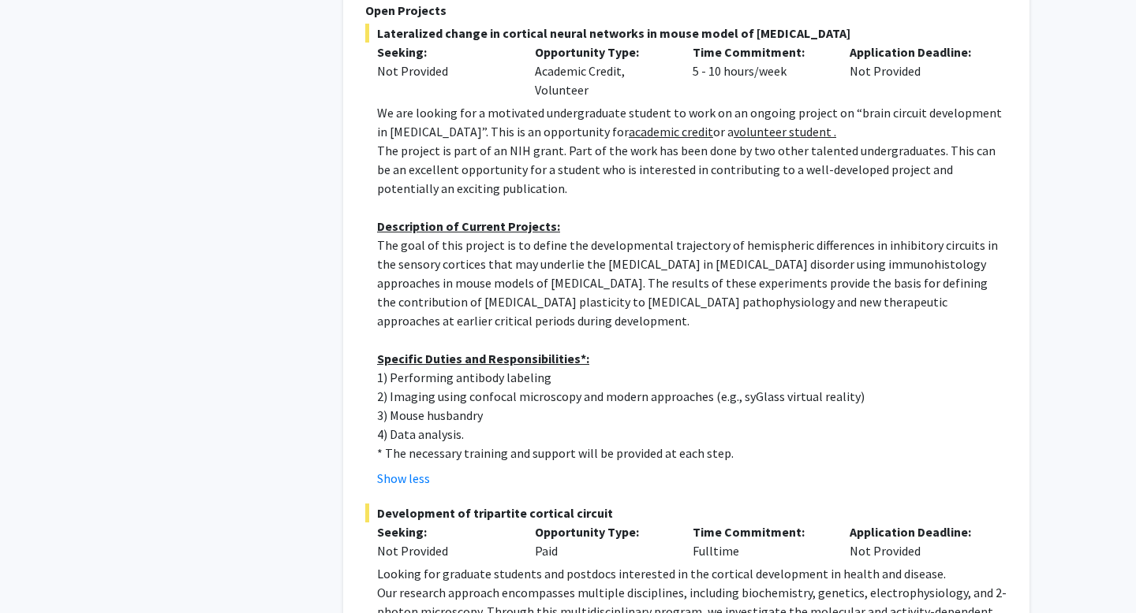
click at [470, 158] on p "The project is part of an NIH grant. Part of the work has been done by two othe…" at bounding box center [692, 169] width 630 height 57
click at [471, 147] on p "The project is part of an NIH grant. Part of the work has been done by two othe…" at bounding box center [692, 169] width 630 height 57
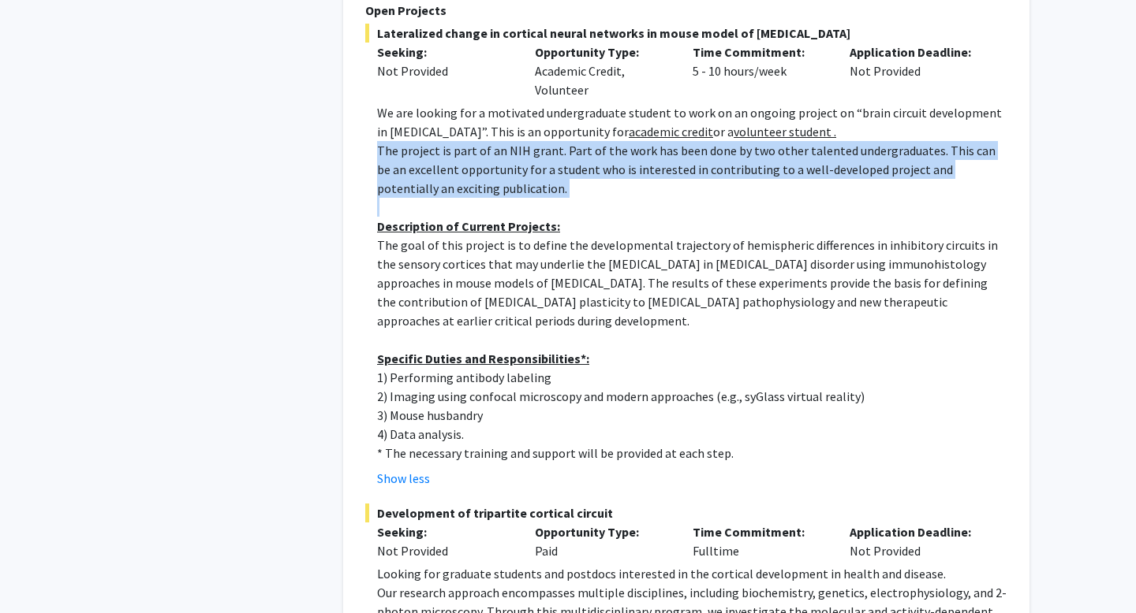
click at [471, 147] on p "The project is part of an NIH grant. Part of the work has been done by two othe…" at bounding box center [692, 169] width 630 height 57
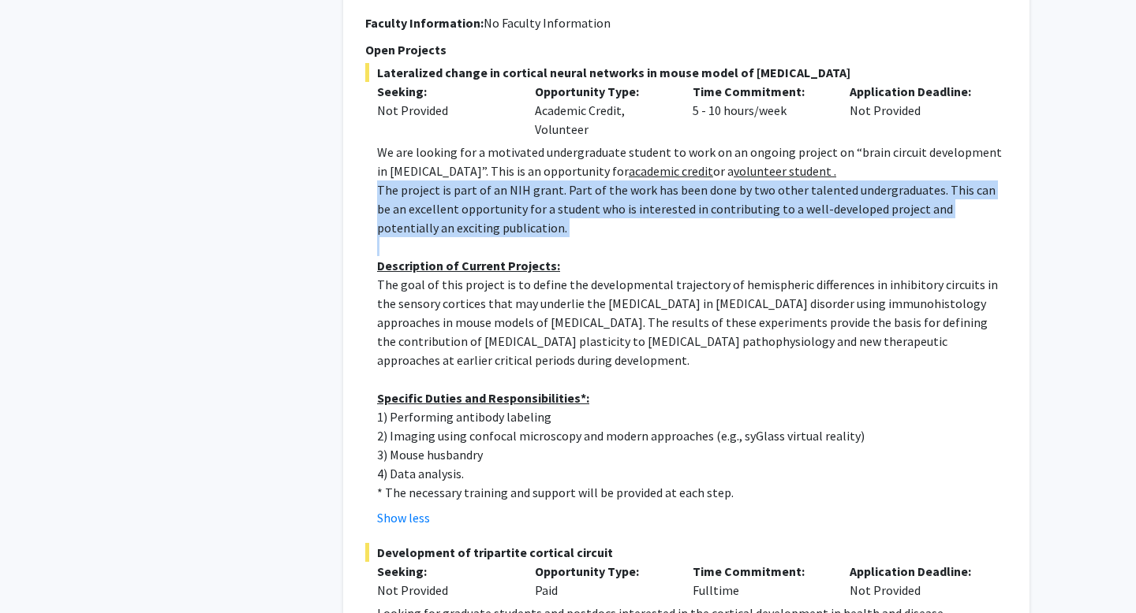
scroll to position [3999, 0]
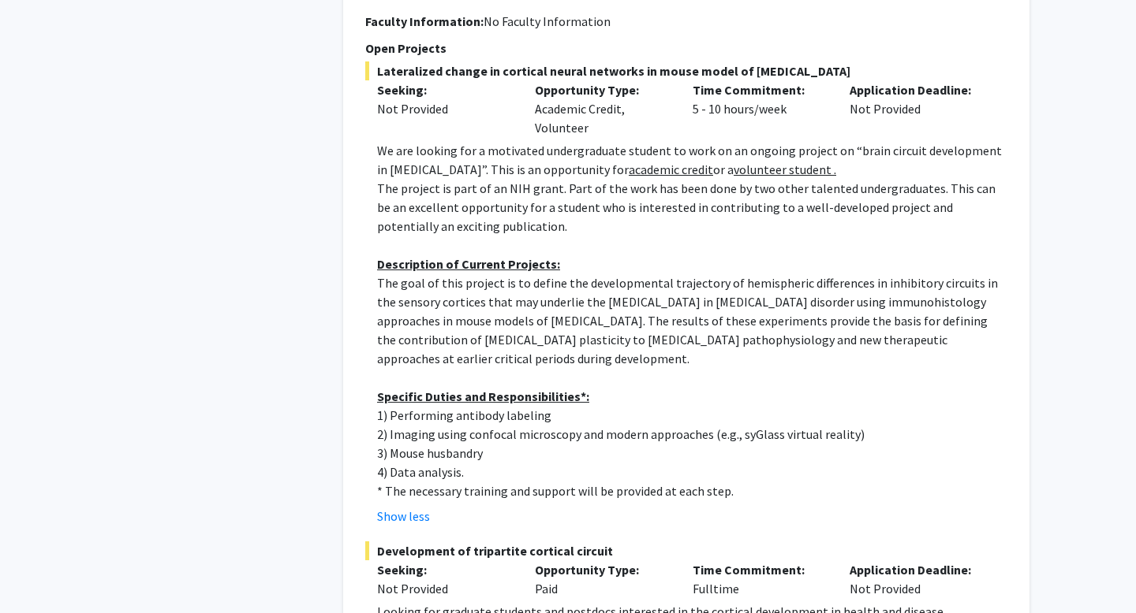
click at [451, 274] on p "The goal of this project is to define the developmental trajectory of hemispher…" at bounding box center [692, 321] width 630 height 95
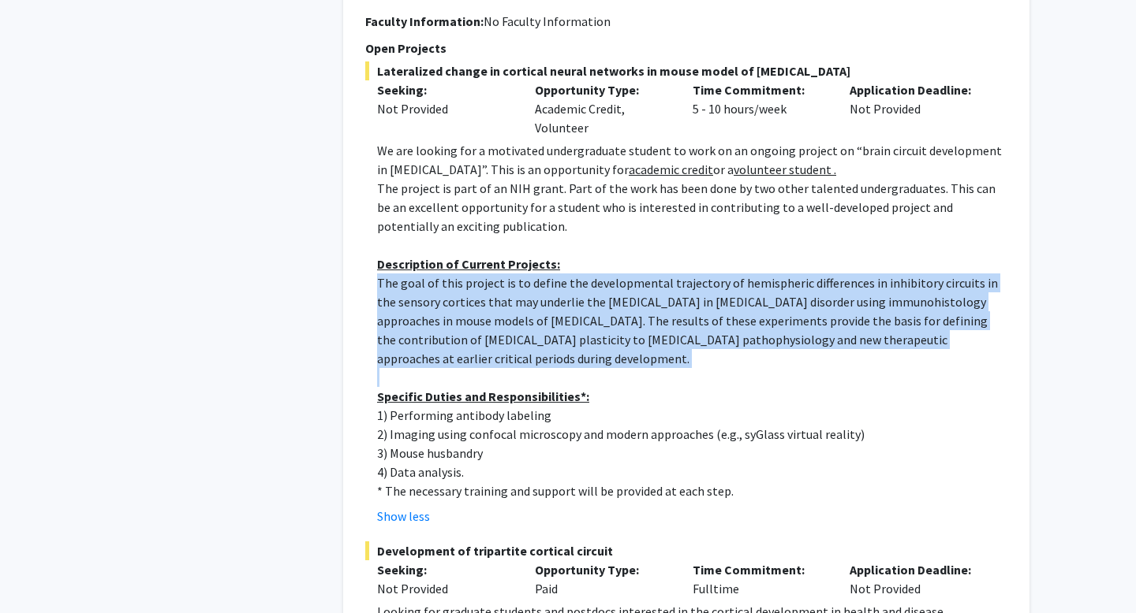
click at [451, 274] on p "The goal of this project is to define the developmental trajectory of hemispher…" at bounding box center [692, 321] width 630 height 95
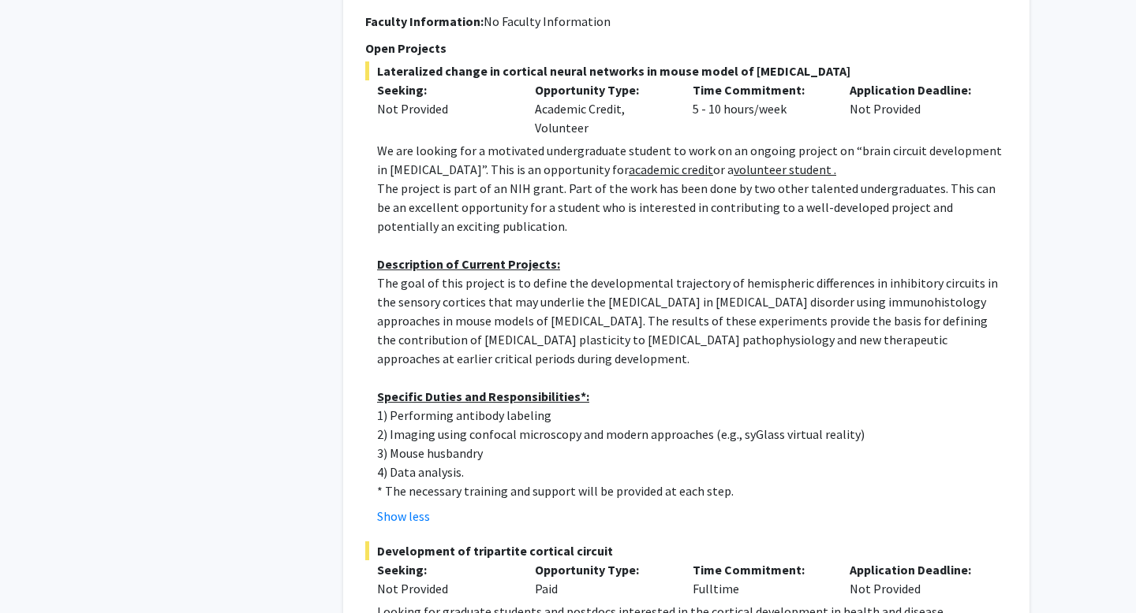
click at [456, 444] on p "3) Mouse husbandry" at bounding box center [692, 453] width 630 height 19
click at [454, 425] on p "2) Imaging using confocal microscopy and modern approaches (e.g., syGlass virtu…" at bounding box center [692, 434] width 630 height 19
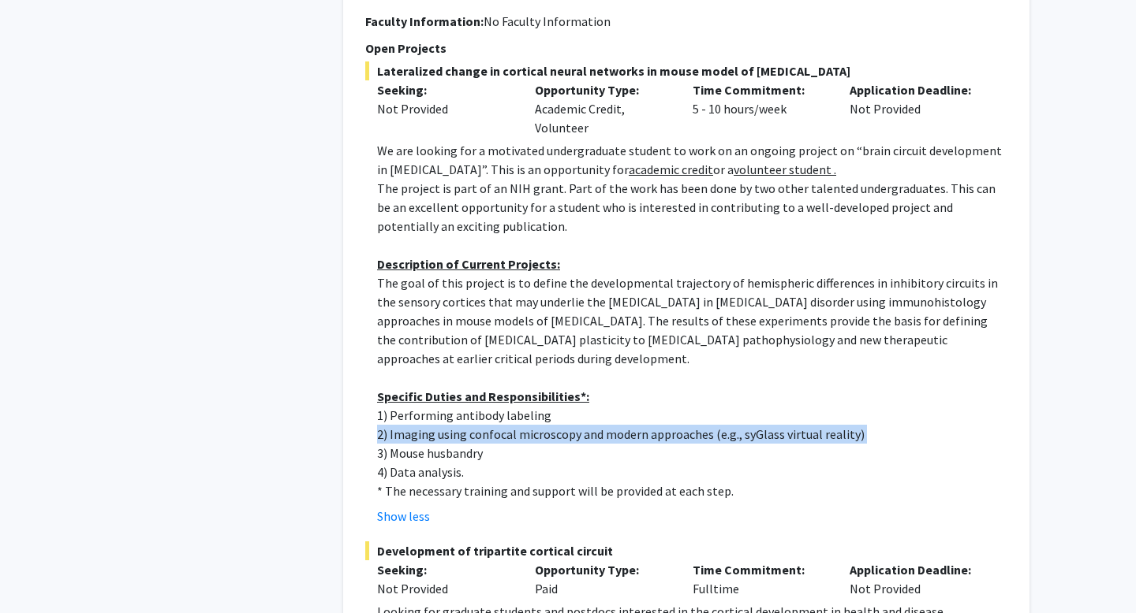
click at [454, 425] on p "2) Imaging using confocal microscopy and modern approaches (e.g., syGlass virtu…" at bounding box center [692, 434] width 630 height 19
click at [416, 507] on button "Show less" at bounding box center [403, 516] width 53 height 19
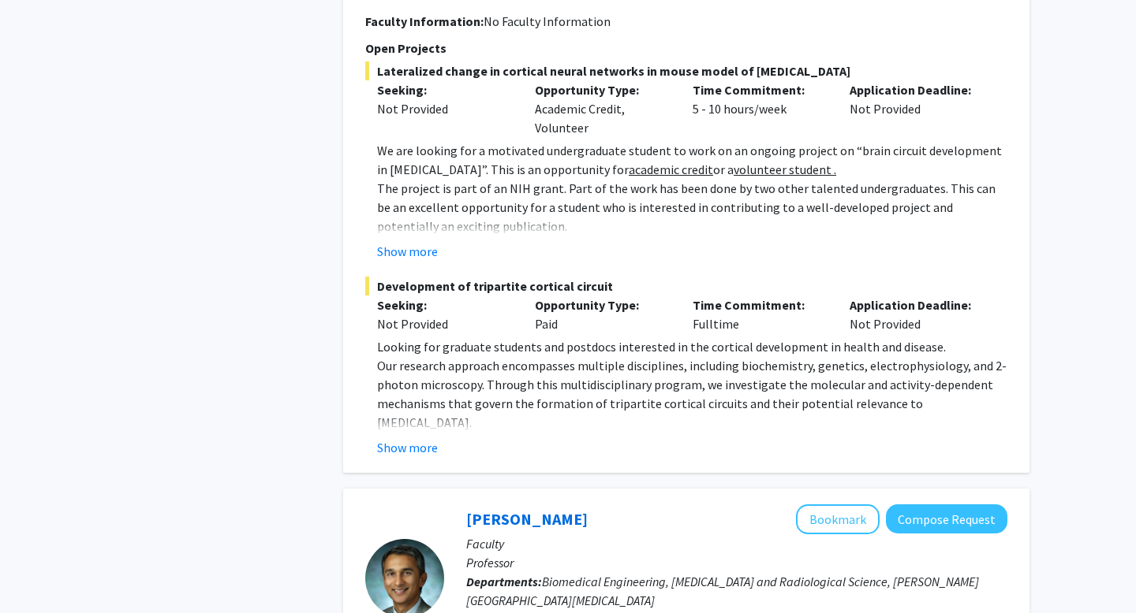
click at [423, 202] on fg-read-more "We are looking for a motivated undergraduate student to work on an ongoing proj…" at bounding box center [686, 201] width 642 height 120
click at [422, 242] on button "Show more" at bounding box center [407, 251] width 61 height 19
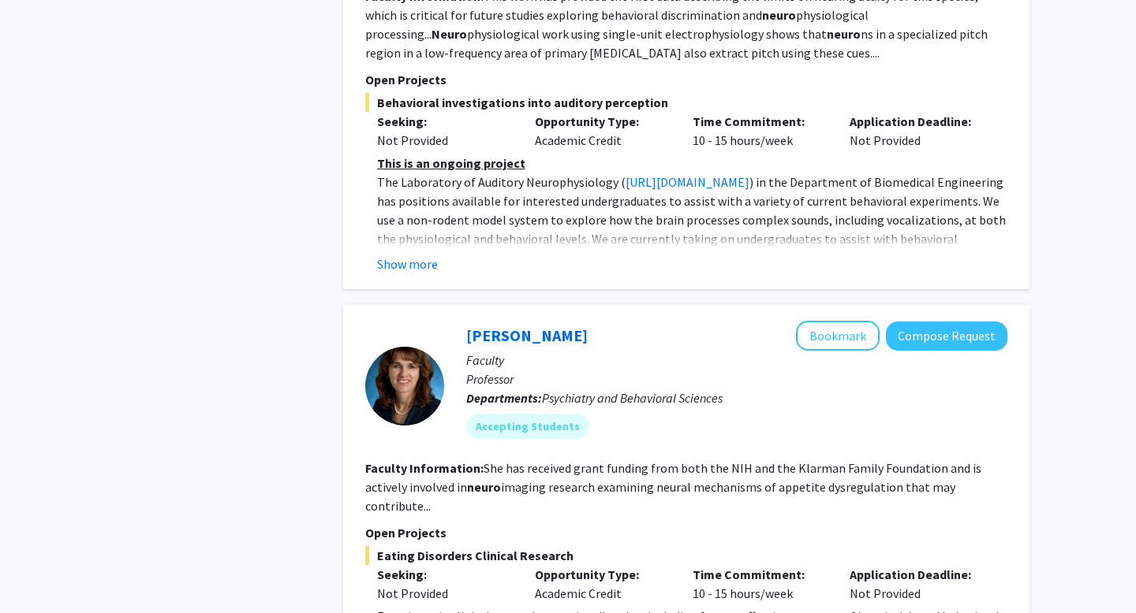
scroll to position [6323, 0]
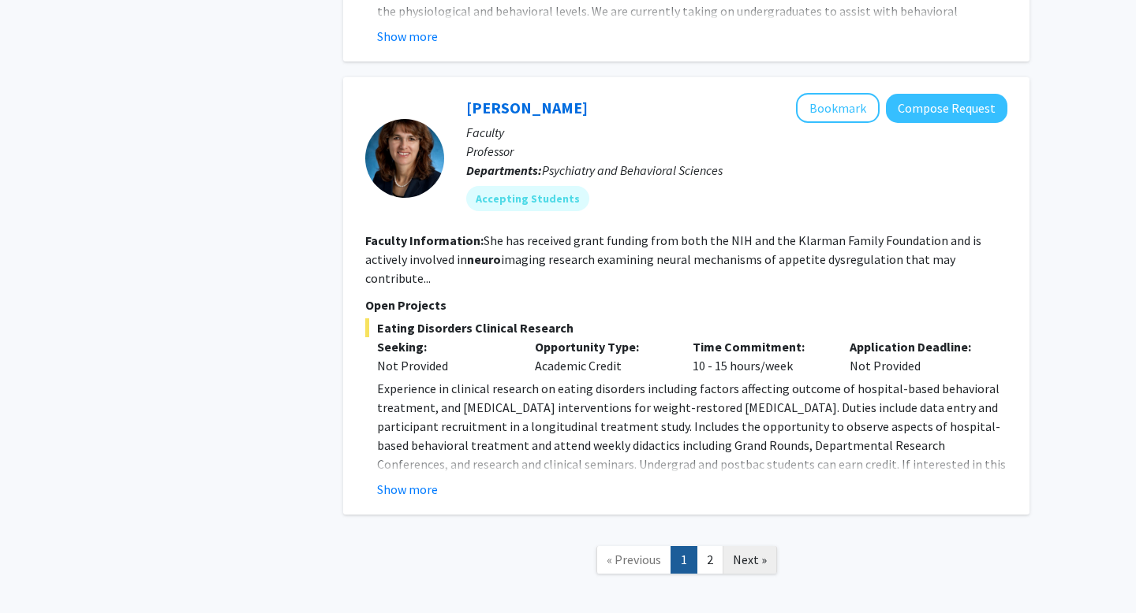
click at [722, 546] on link "Next »" at bounding box center [749, 560] width 54 height 28
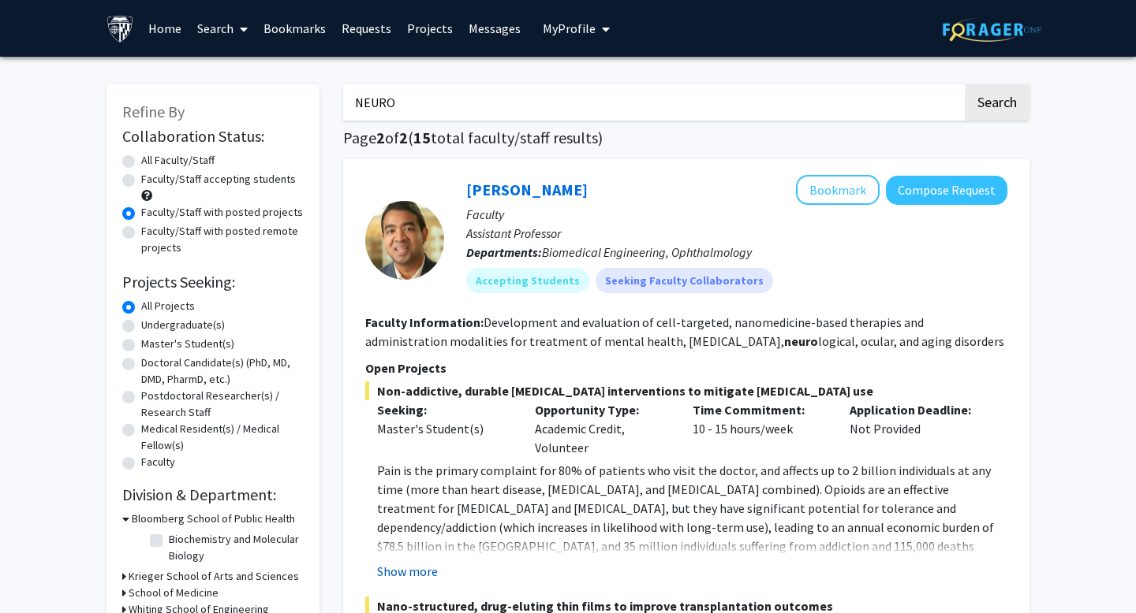
click at [411, 565] on button "Show more" at bounding box center [407, 571] width 61 height 19
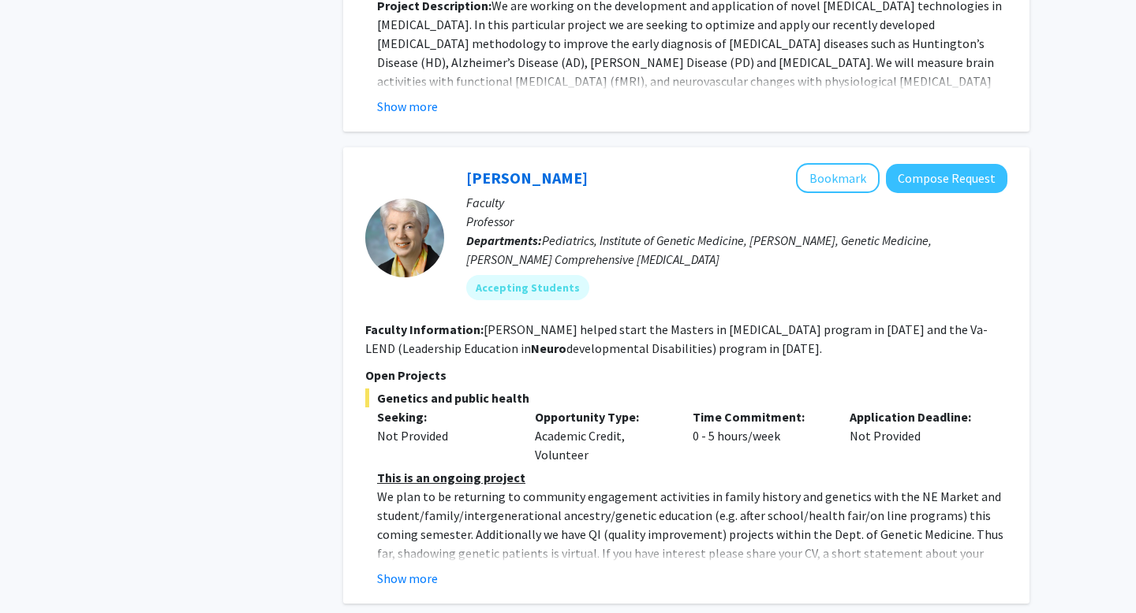
scroll to position [1539, 0]
click at [428, 569] on button "Show more" at bounding box center [407, 578] width 61 height 19
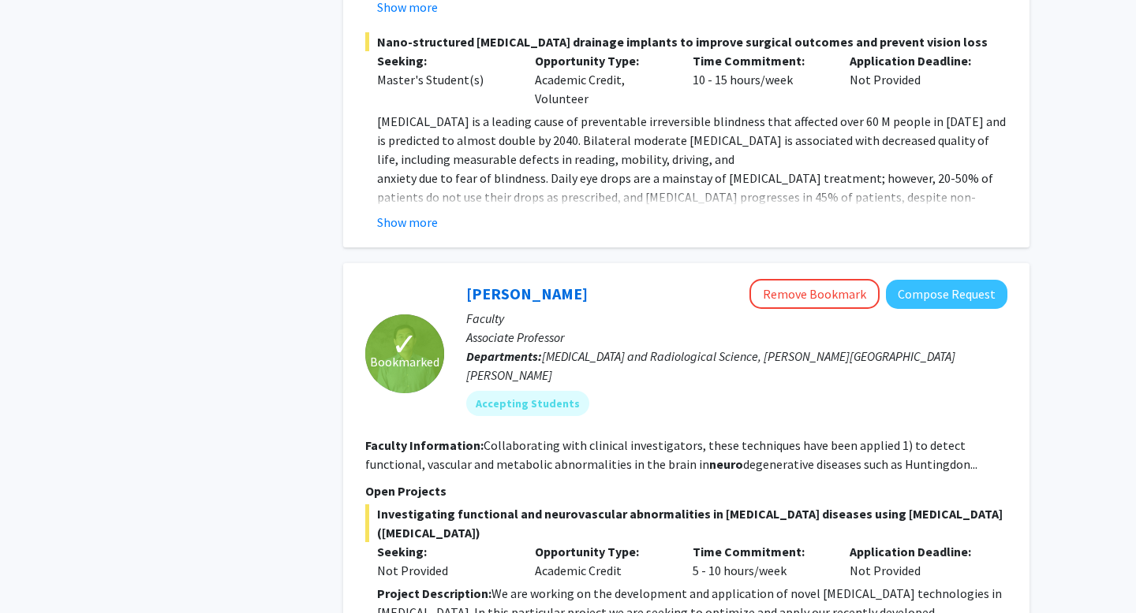
scroll to position [0, 0]
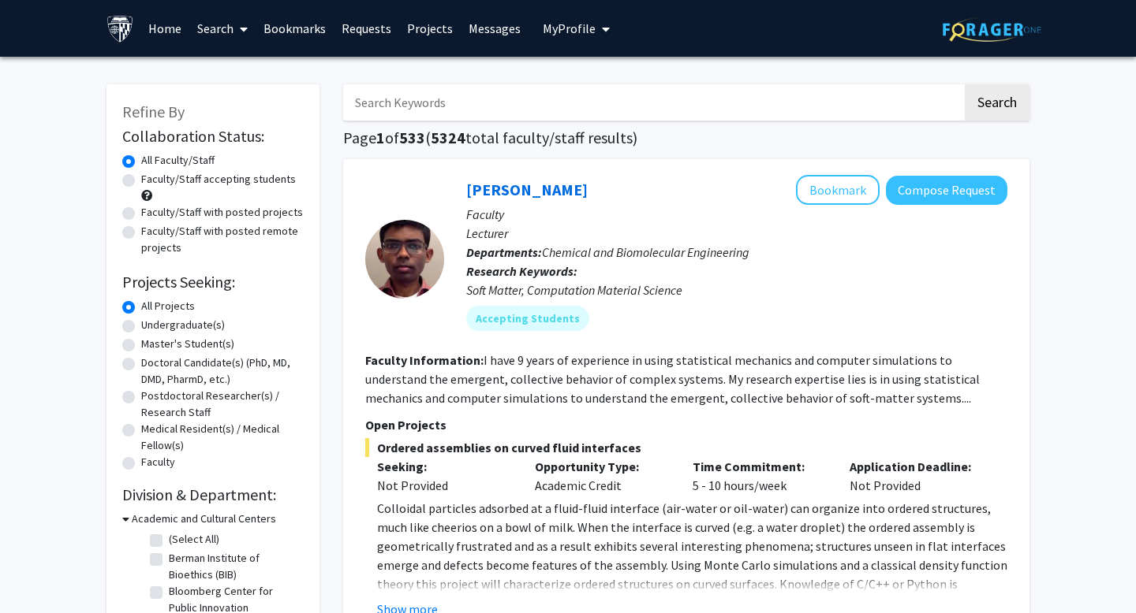
click at [475, 97] on input "Search Keywords" at bounding box center [652, 102] width 619 height 36
click at [973, 100] on button "Search" at bounding box center [996, 102] width 65 height 36
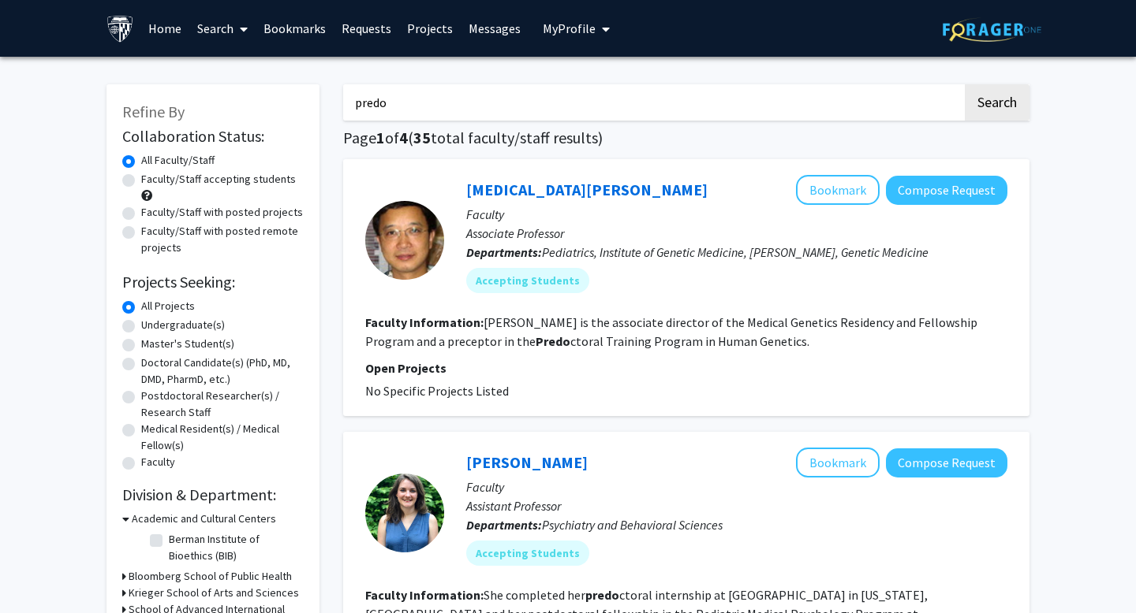
click at [483, 97] on input "predo" at bounding box center [652, 102] width 619 height 36
type input "predoctoral"
click at [1005, 103] on button "Search" at bounding box center [996, 102] width 65 height 36
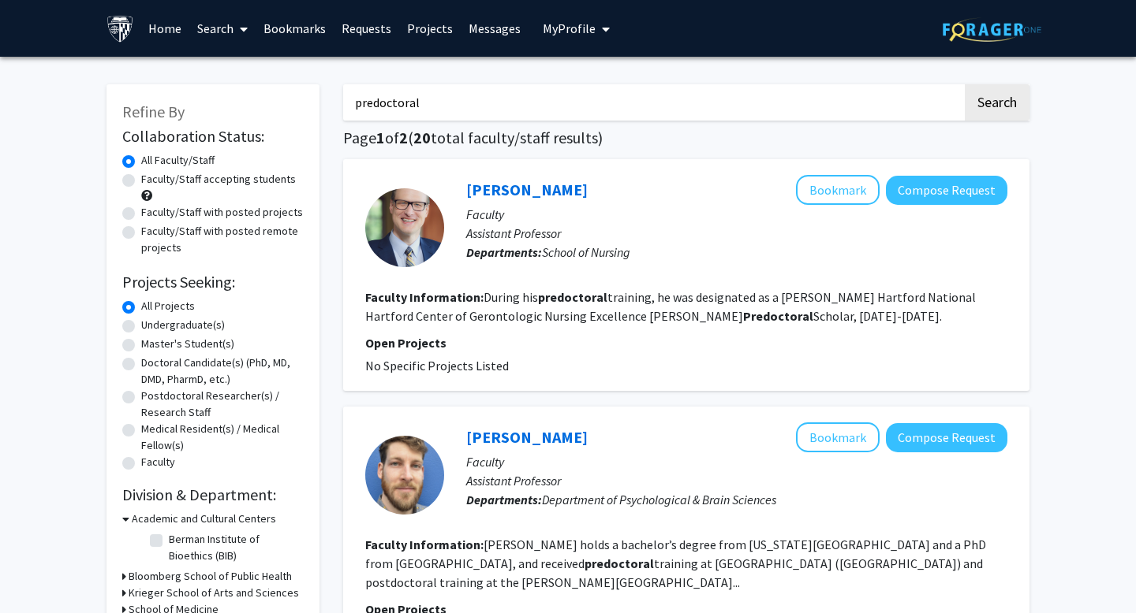
click at [141, 186] on label "Faculty/Staff accepting students" at bounding box center [218, 179] width 155 height 17
click at [141, 181] on input "Faculty/Staff accepting students" at bounding box center [146, 176] width 10 height 10
radio input "true"
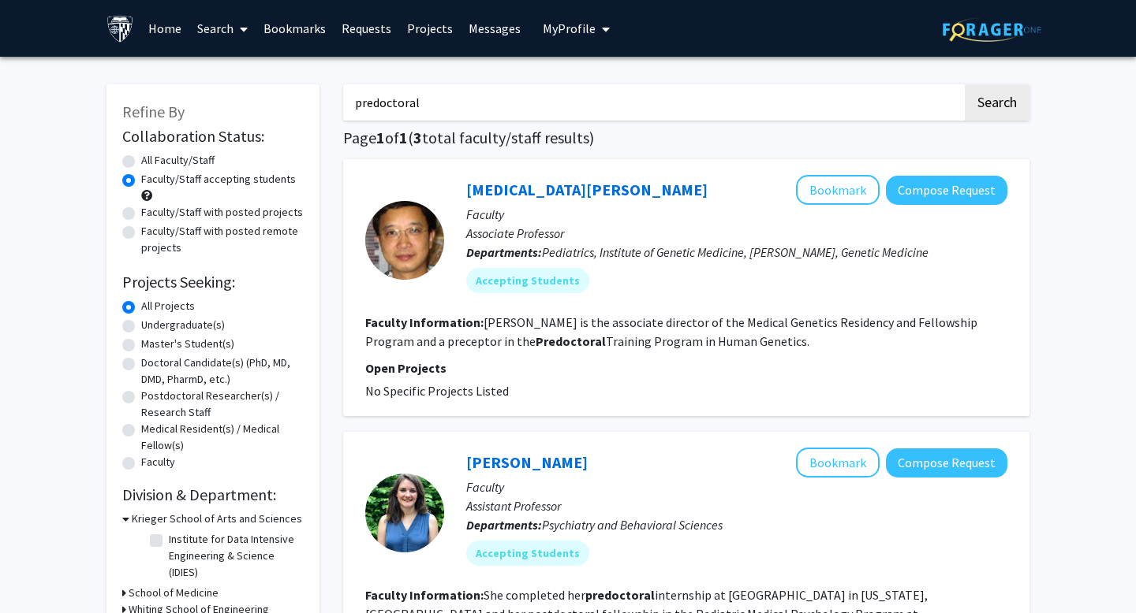
click at [136, 214] on div "Faculty/Staff with posted projects" at bounding box center [212, 213] width 181 height 19
click at [136, 217] on div "Faculty/Staff with posted projects" at bounding box center [212, 213] width 181 height 19
click at [136, 226] on div "Faculty/Staff with posted remote projects" at bounding box center [212, 239] width 181 height 33
click at [141, 215] on label "Faculty/Staff with posted projects" at bounding box center [222, 212] width 162 height 17
click at [141, 214] on input "Faculty/Staff with posted projects" at bounding box center [146, 209] width 10 height 10
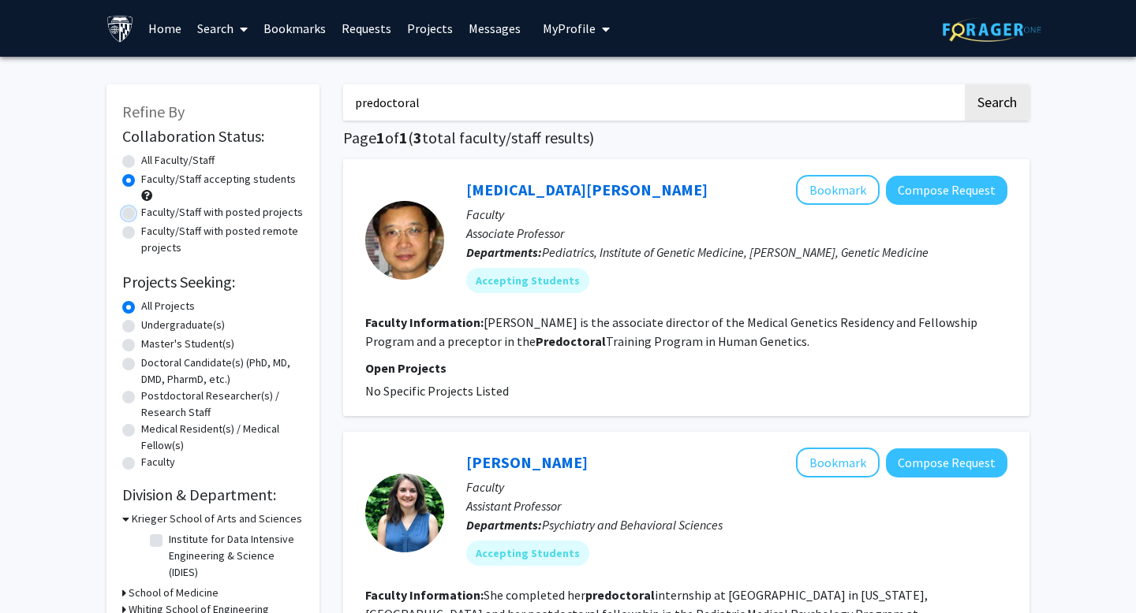
radio input "true"
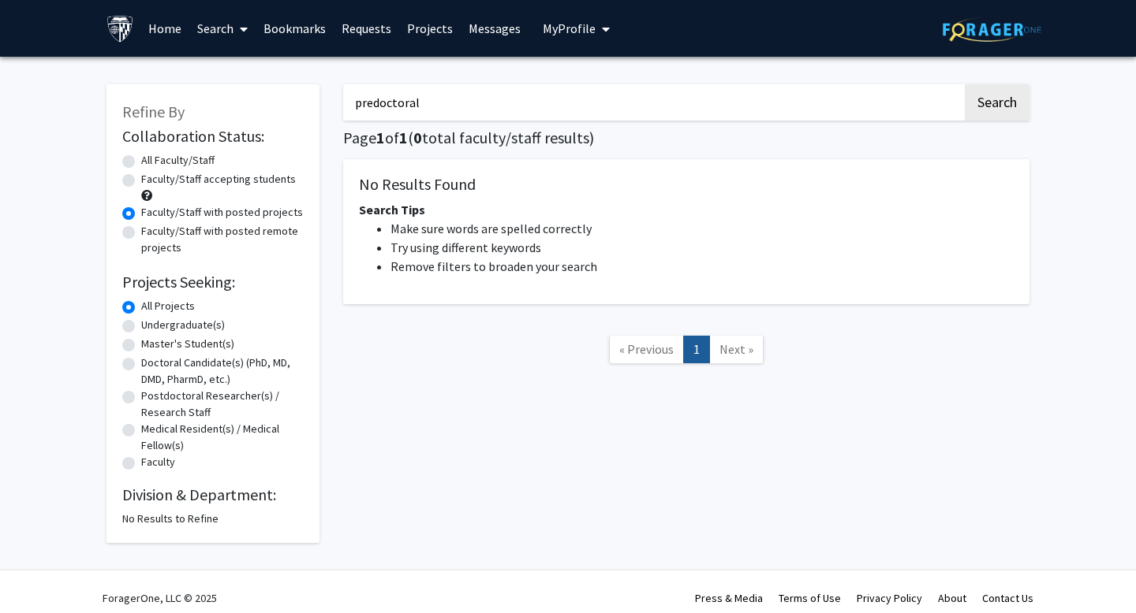
click at [446, 108] on input "predoctoral" at bounding box center [652, 102] width 619 height 36
click at [379, 102] on input "predoctoral" at bounding box center [652, 102] width 619 height 36
click at [375, 103] on input "predoctoral" at bounding box center [652, 102] width 619 height 36
type input "pre-doctoral"
click at [964, 84] on button "Search" at bounding box center [996, 102] width 65 height 36
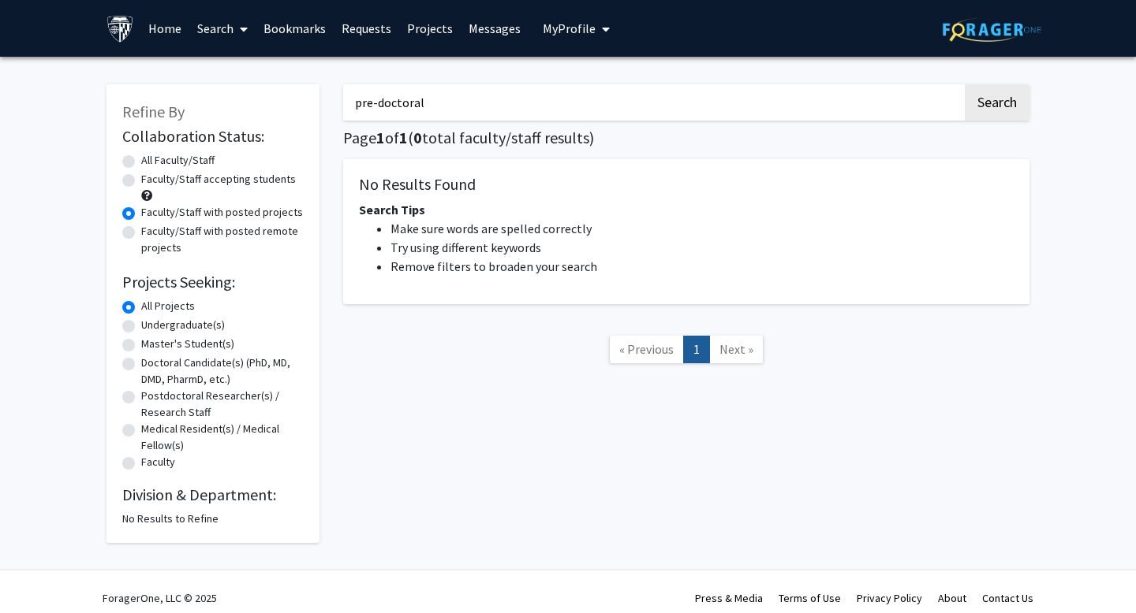
radio input "true"
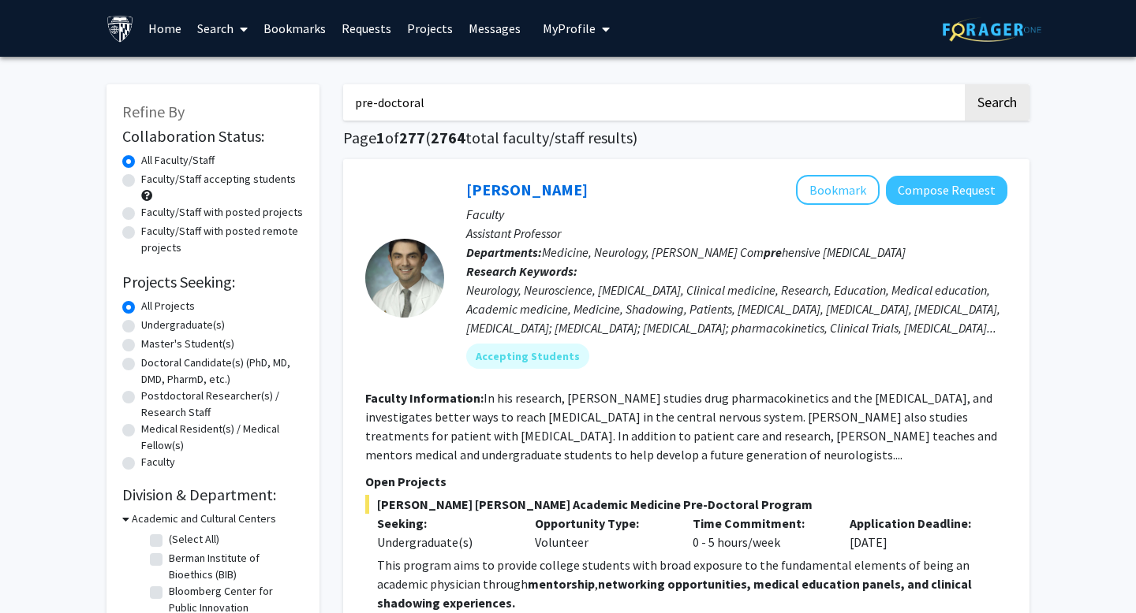
click at [257, 182] on label "Faculty/Staff accepting students" at bounding box center [218, 179] width 155 height 17
click at [151, 181] on input "Faculty/Staff accepting students" at bounding box center [146, 176] width 10 height 10
radio input "true"
click at [243, 160] on div "All Faculty/Staff" at bounding box center [212, 161] width 181 height 19
click at [506, 181] on link "[PERSON_NAME]" at bounding box center [526, 190] width 121 height 20
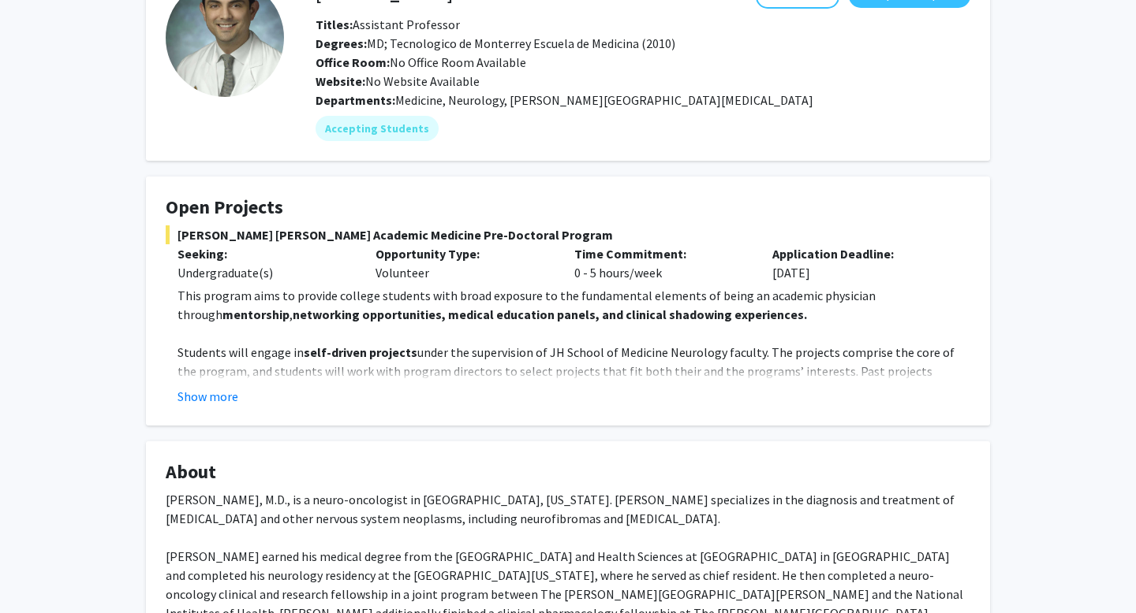
scroll to position [123, 0]
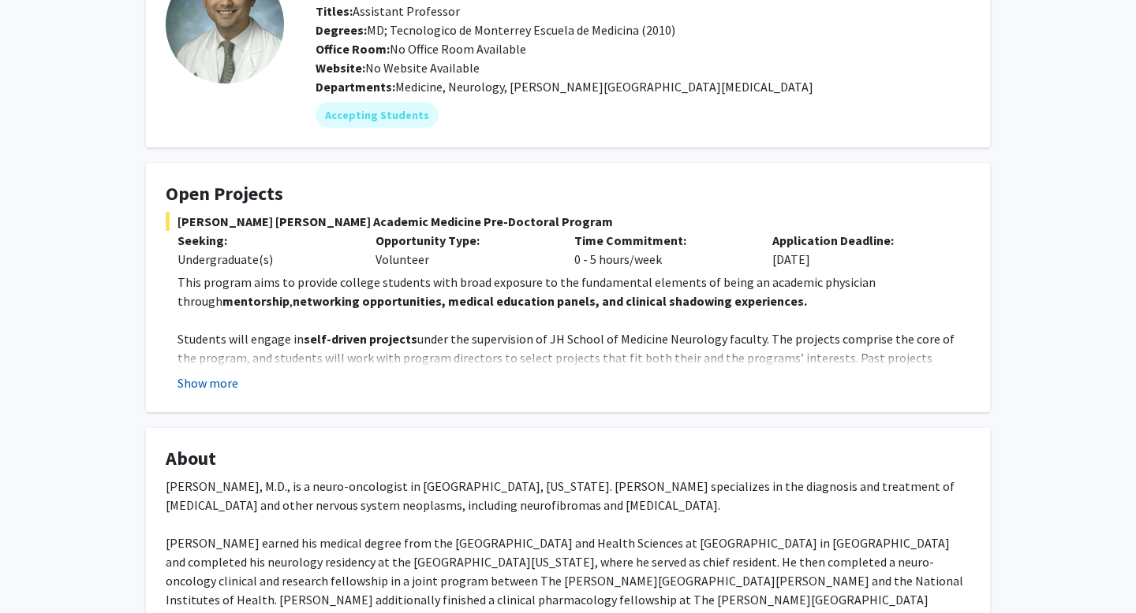
click at [226, 378] on button "Show more" at bounding box center [207, 383] width 61 height 19
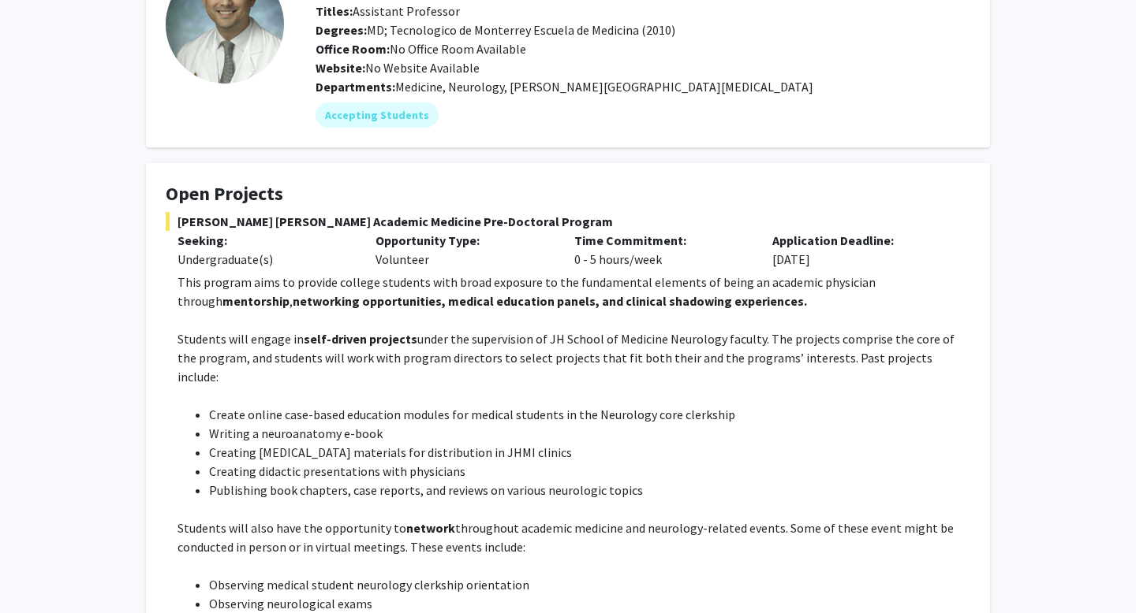
click at [523, 312] on p at bounding box center [573, 320] width 792 height 19
click at [490, 307] on strong "networking opportunities, medical education panels, and clinical shadowing expe…" at bounding box center [550, 301] width 514 height 16
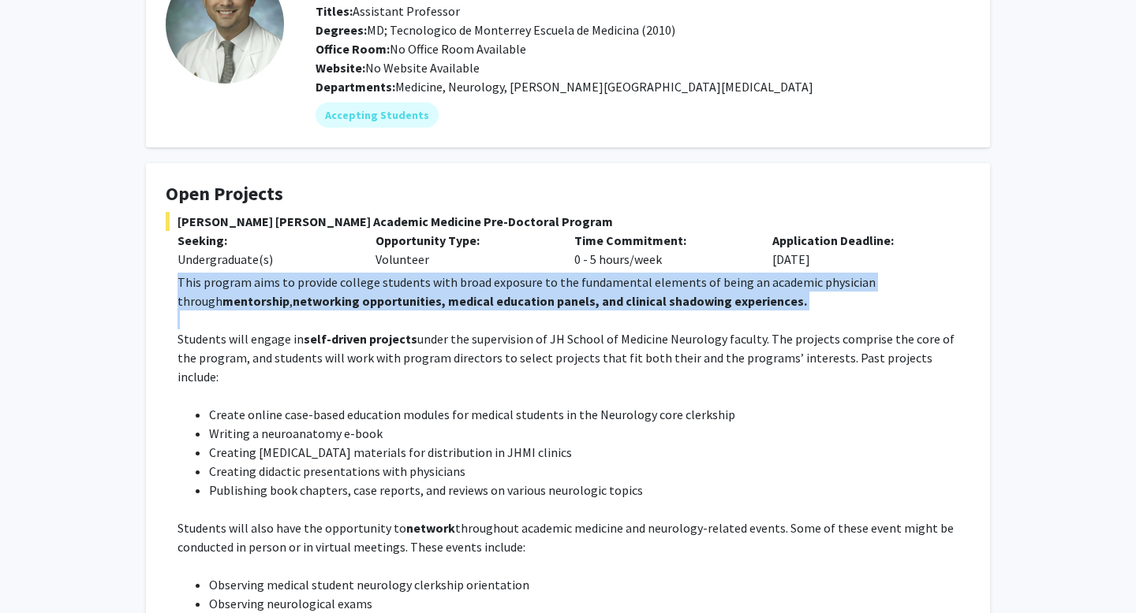
click at [490, 307] on strong "networking opportunities, medical education panels, and clinical shadowing expe…" at bounding box center [550, 301] width 514 height 16
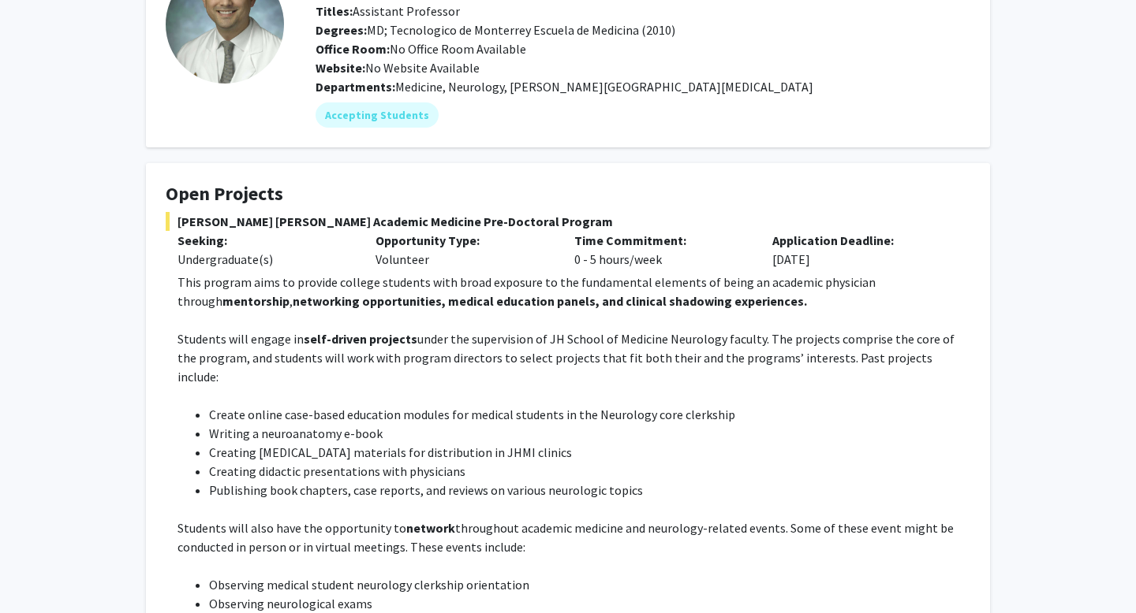
click at [522, 342] on p "Students will engage in self-driven projects under the supervision of JH School…" at bounding box center [573, 358] width 792 height 57
click at [512, 357] on p "Students will engage in self-driven projects under the supervision of JH School…" at bounding box center [573, 358] width 792 height 57
click at [512, 356] on p "Students will engage in self-driven projects under the supervision of JH School…" at bounding box center [573, 358] width 792 height 57
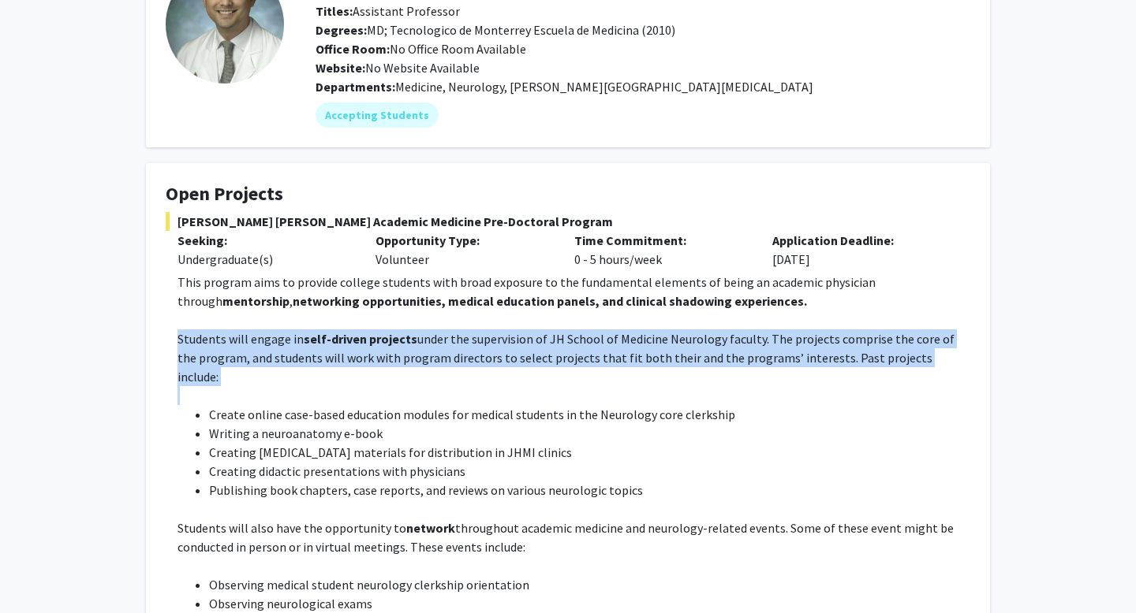
click at [512, 356] on p "Students will engage in self-driven projects under the supervision of JH School…" at bounding box center [573, 358] width 792 height 57
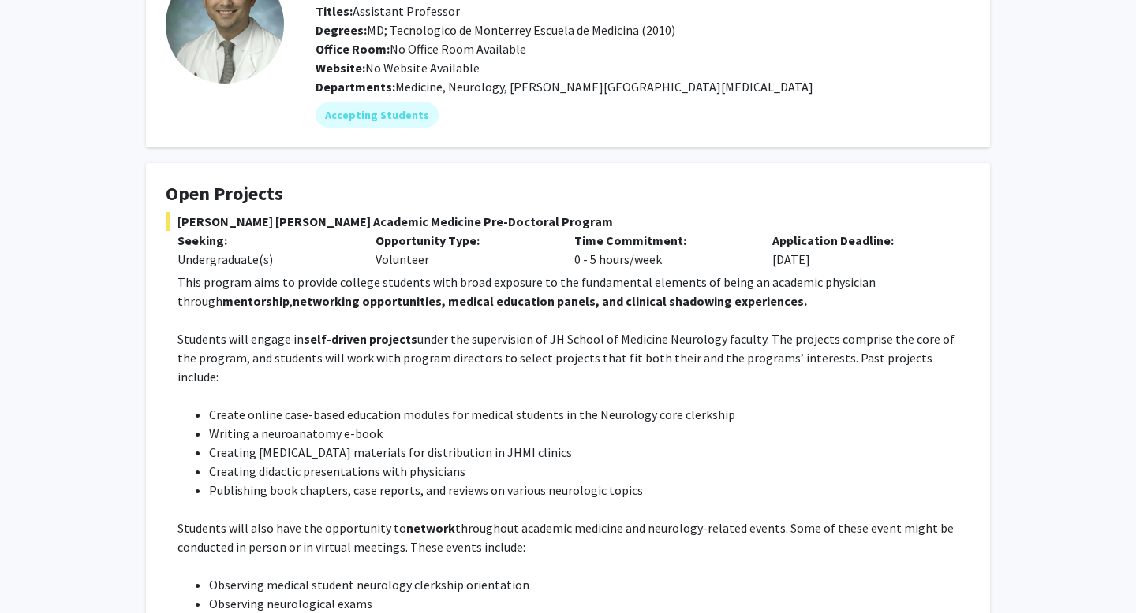
click at [534, 323] on p at bounding box center [573, 320] width 792 height 19
click at [516, 330] on p "Students will engage in self-driven projects under the supervision of JH School…" at bounding box center [573, 358] width 792 height 57
click at [513, 330] on p "Students will engage in self-driven projects under the supervision of JH School…" at bounding box center [573, 358] width 792 height 57
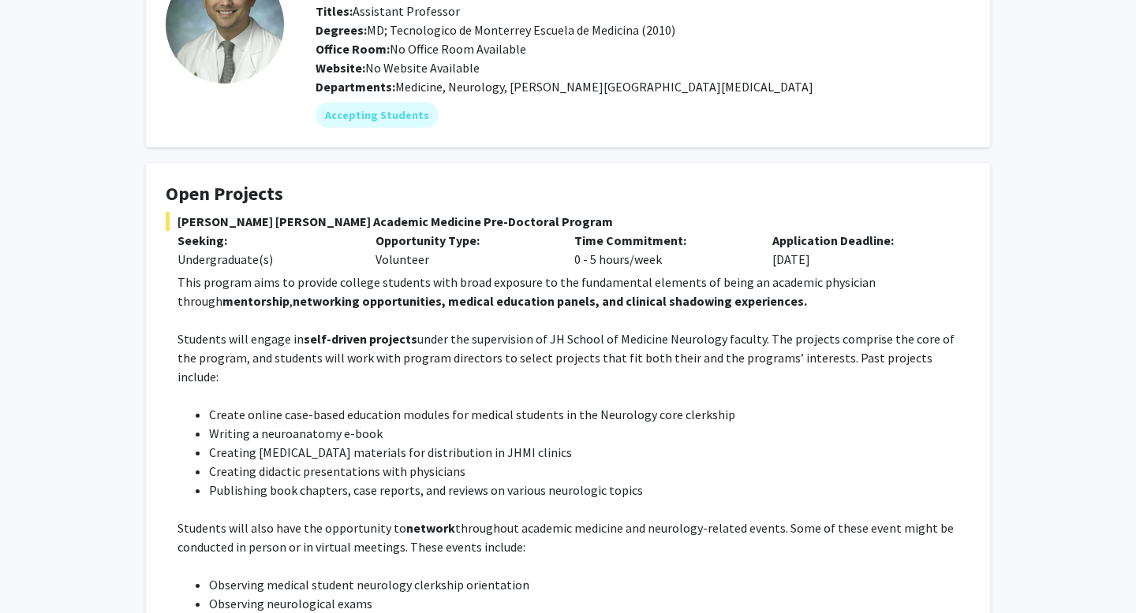
click at [308, 405] on li "Create online case-based education modules for medical students in the Neurolog…" at bounding box center [589, 414] width 761 height 19
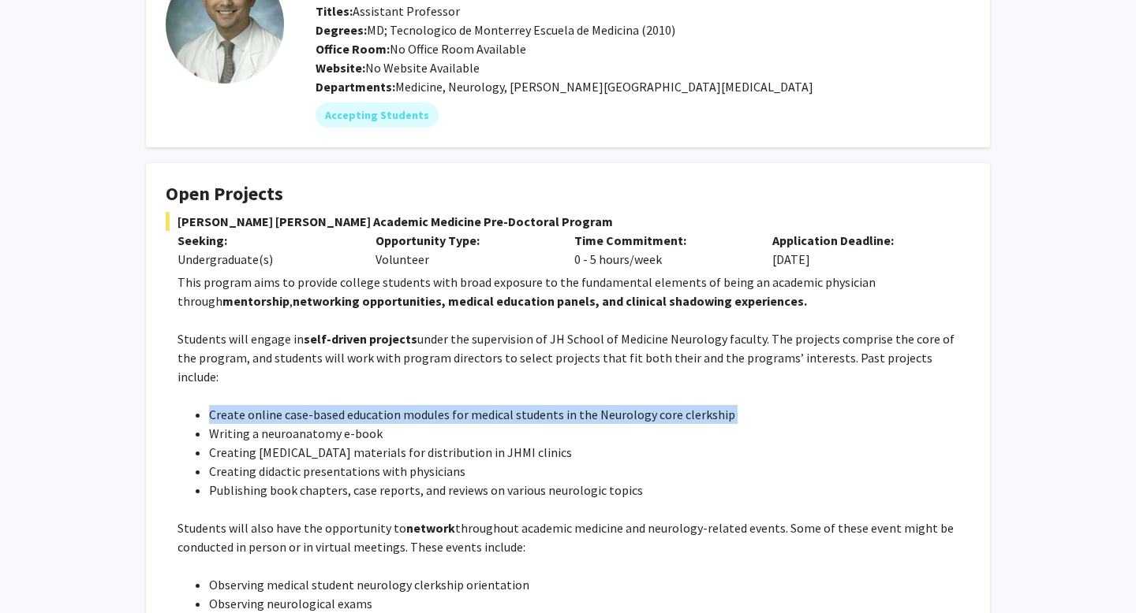
click at [308, 405] on li "Create online case-based education modules for medical students in the Neurolog…" at bounding box center [589, 414] width 761 height 19
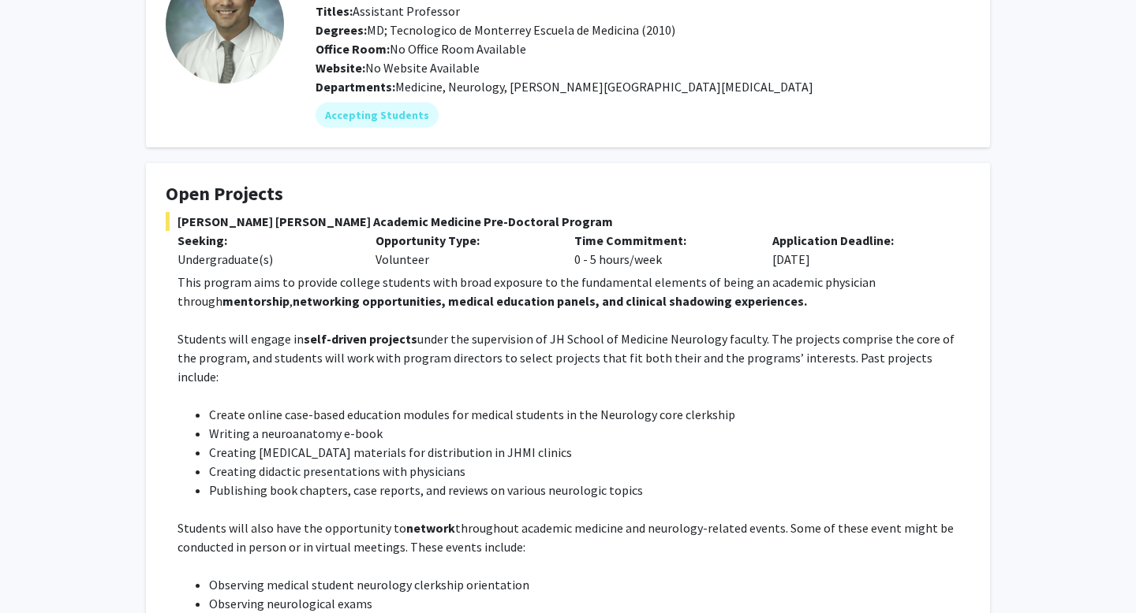
click at [310, 405] on li "Create online case-based education modules for medical students in the Neurolog…" at bounding box center [589, 414] width 761 height 19
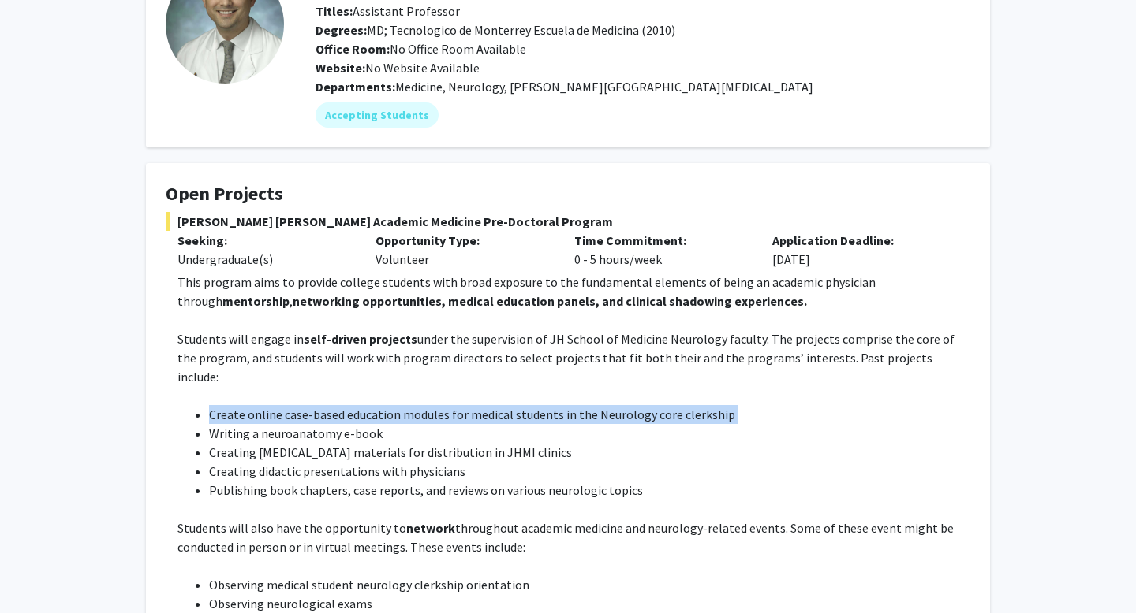
click at [310, 405] on li "Create online case-based education modules for medical students in the Neurolog…" at bounding box center [589, 414] width 761 height 19
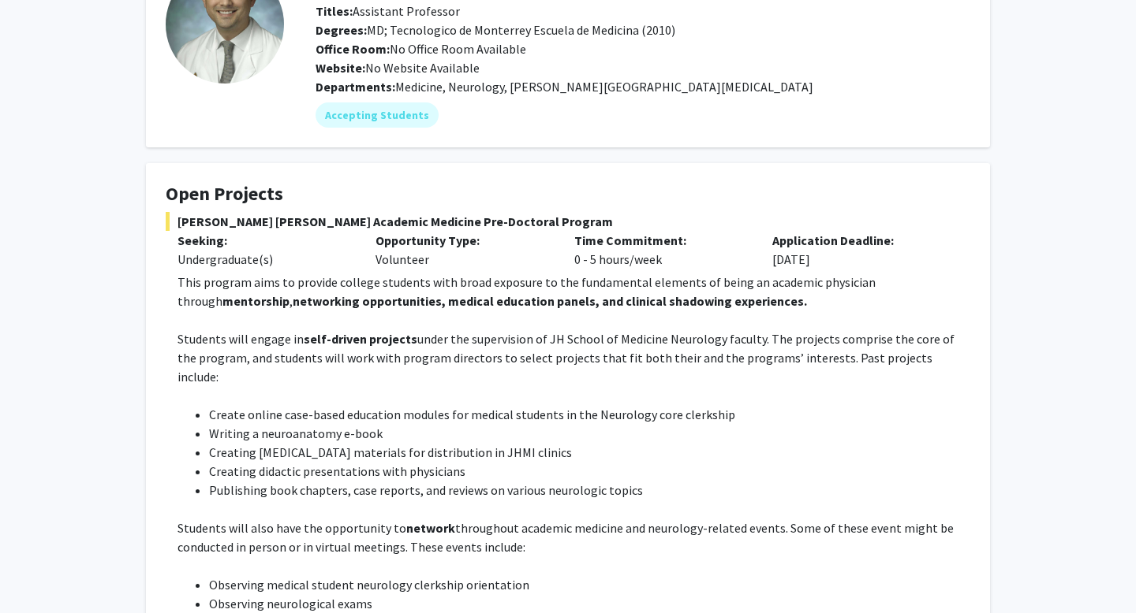
click at [302, 424] on li "Writing a neuroanatomy e-book" at bounding box center [589, 433] width 761 height 19
click at [302, 443] on li "Creating [MEDICAL_DATA] materials for distribution in JHMI clinics" at bounding box center [589, 452] width 761 height 19
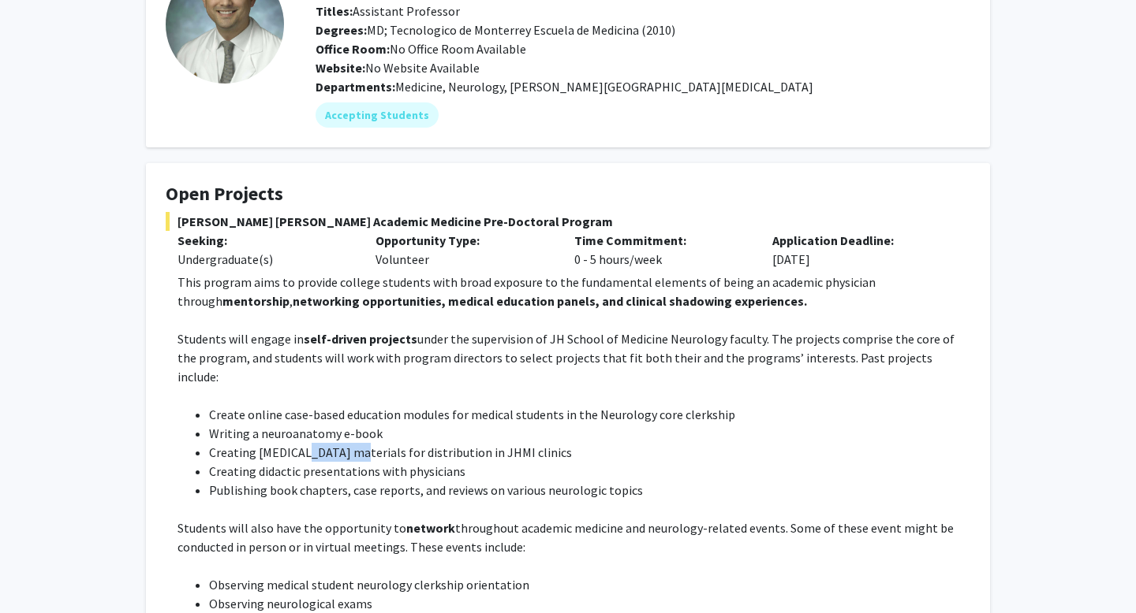
click at [302, 443] on li "Creating [MEDICAL_DATA] materials for distribution in JHMI clinics" at bounding box center [589, 452] width 761 height 19
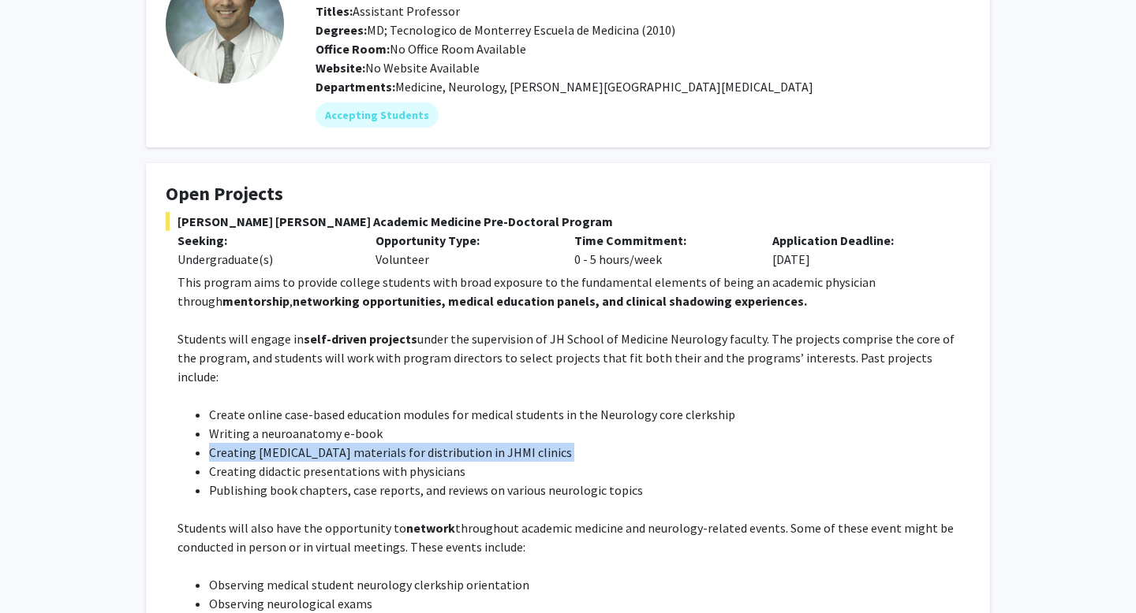
click at [302, 443] on li "Creating [MEDICAL_DATA] materials for distribution in JHMI clinics" at bounding box center [589, 452] width 761 height 19
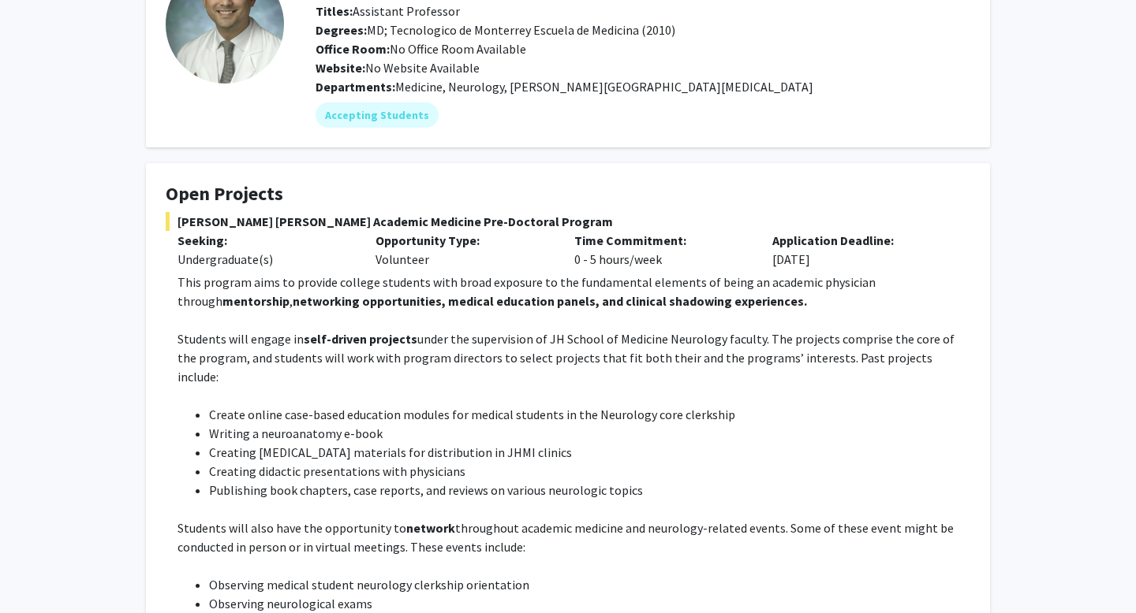
click at [311, 462] on li "Creating didactic presentations with physicians" at bounding box center [589, 471] width 761 height 19
click at [310, 500] on p at bounding box center [573, 509] width 792 height 19
click at [310, 481] on li "Publishing book chapters, case reports, and reviews on various neurologic topics" at bounding box center [589, 490] width 761 height 19
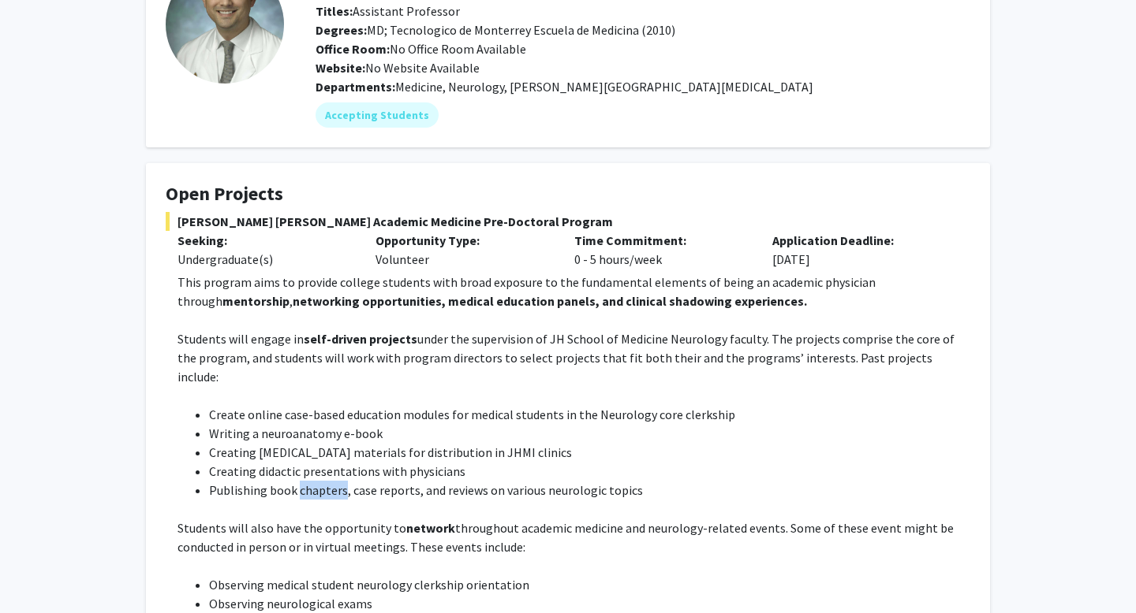
click at [310, 481] on li "Publishing book chapters, case reports, and reviews on various neurologic topics" at bounding box center [589, 490] width 761 height 19
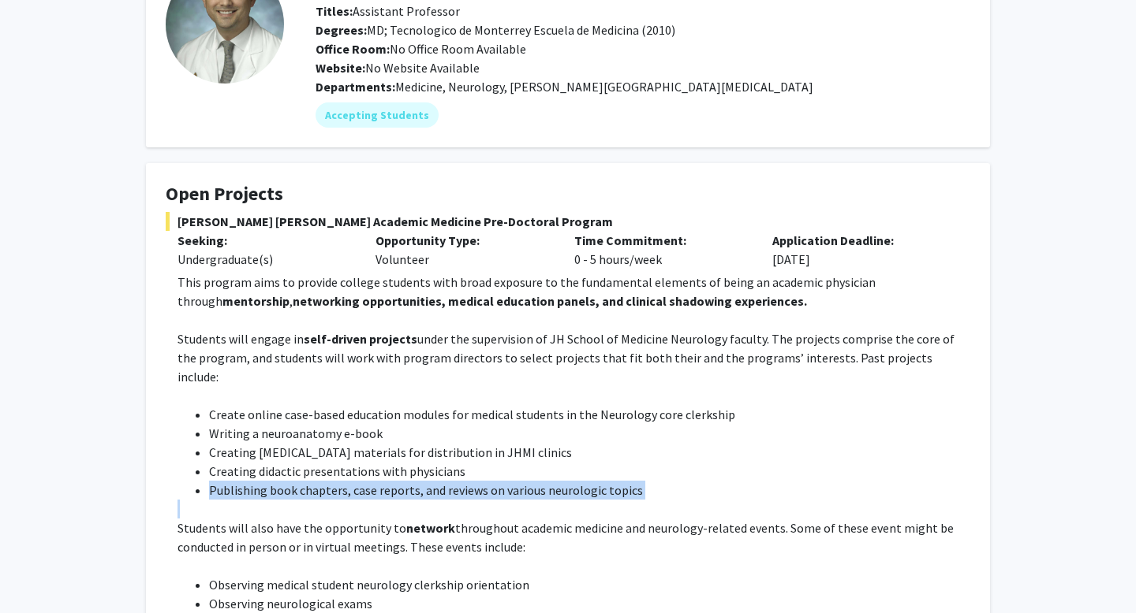
click at [310, 481] on li "Publishing book chapters, case reports, and reviews on various neurologic topics" at bounding box center [589, 490] width 761 height 19
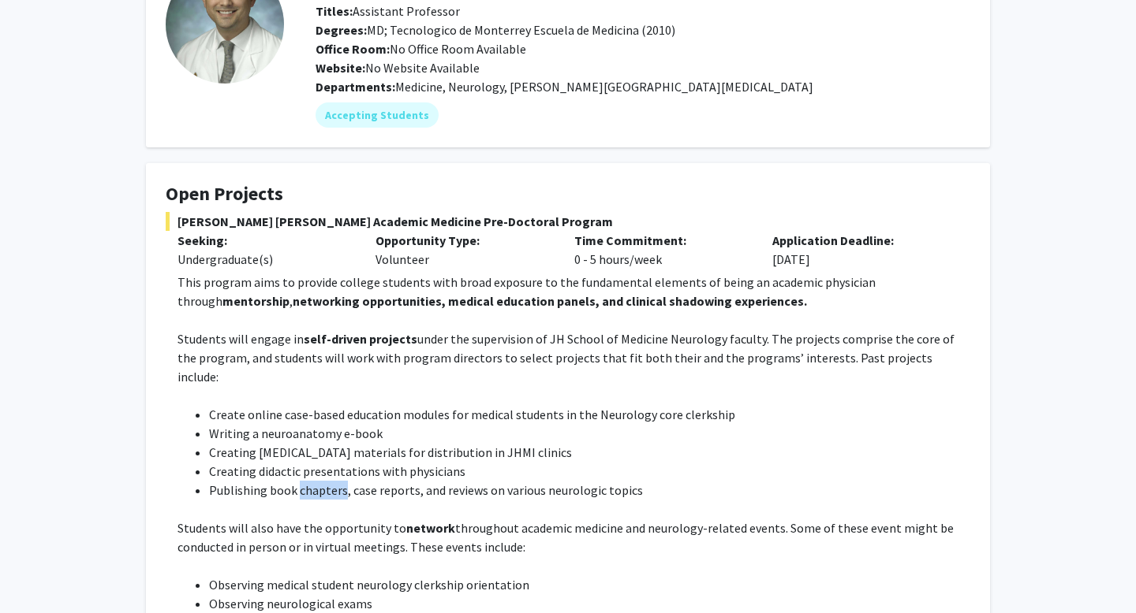
click at [310, 481] on li "Publishing book chapters, case reports, and reviews on various neurologic topics" at bounding box center [589, 490] width 761 height 19
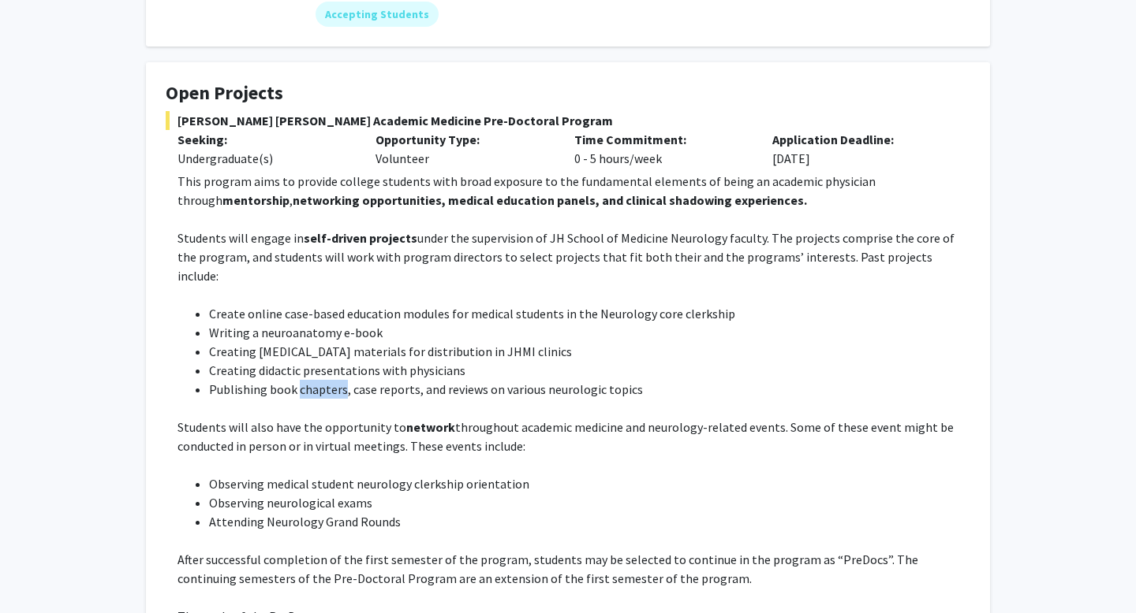
scroll to position [237, 0]
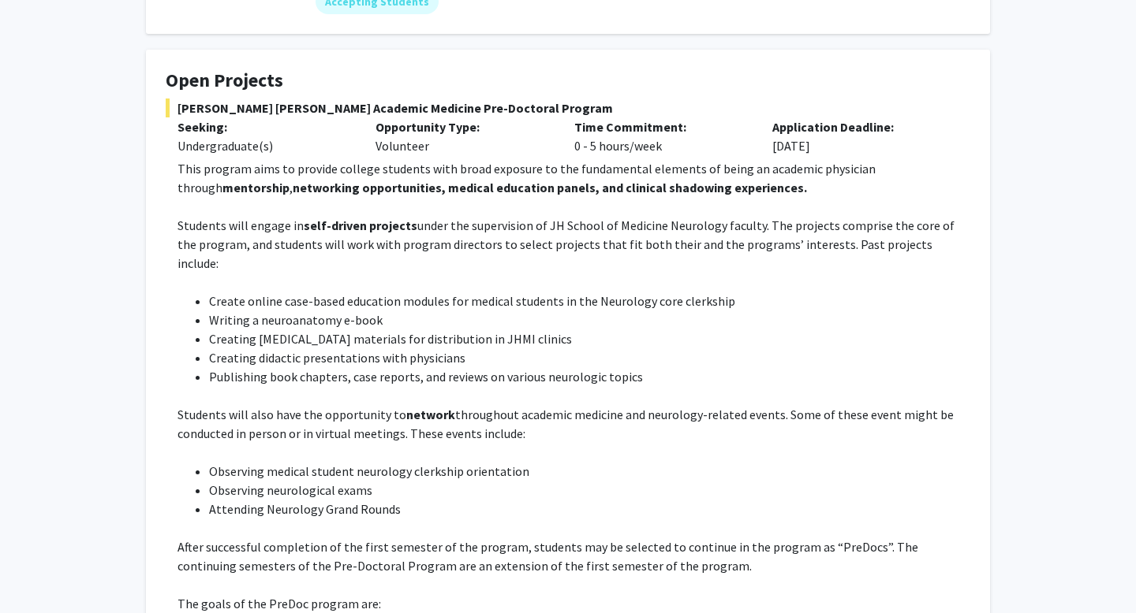
click at [311, 481] on li "Observing neurological exams" at bounding box center [589, 490] width 761 height 19
click at [312, 462] on li "Observing medical student neurology clerkship orientation" at bounding box center [589, 471] width 761 height 19
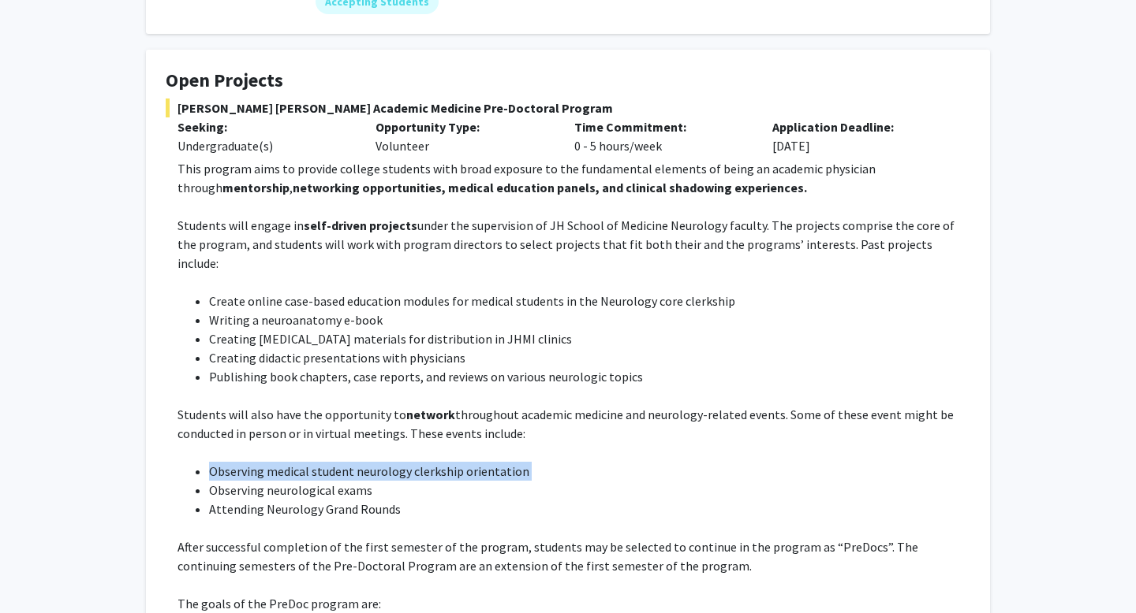
click at [312, 462] on li "Observing medical student neurology clerkship orientation" at bounding box center [589, 471] width 761 height 19
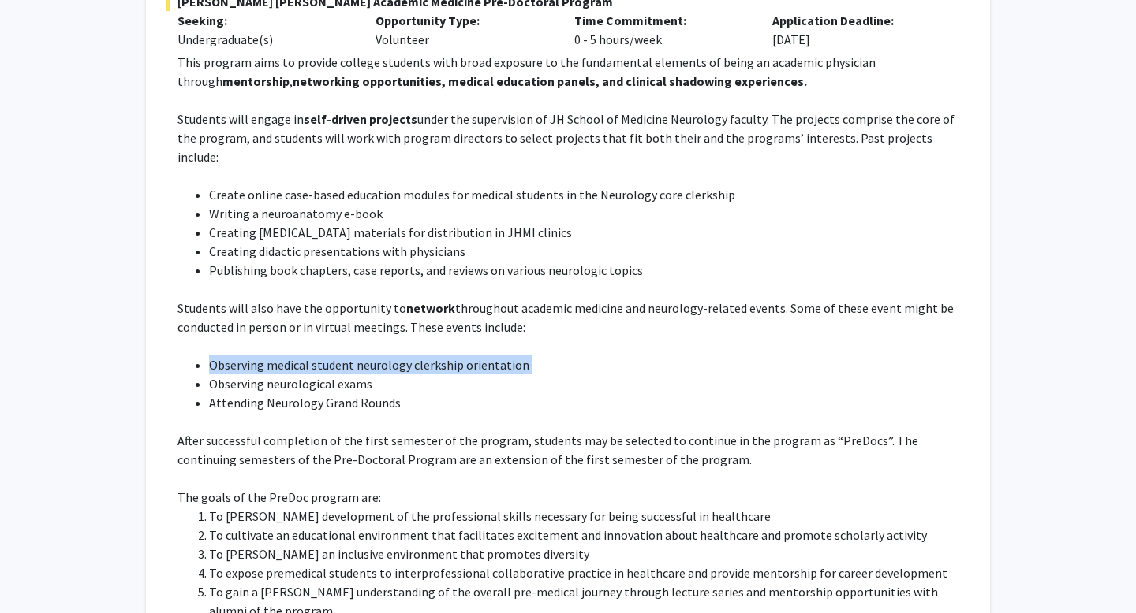
scroll to position [348, 0]
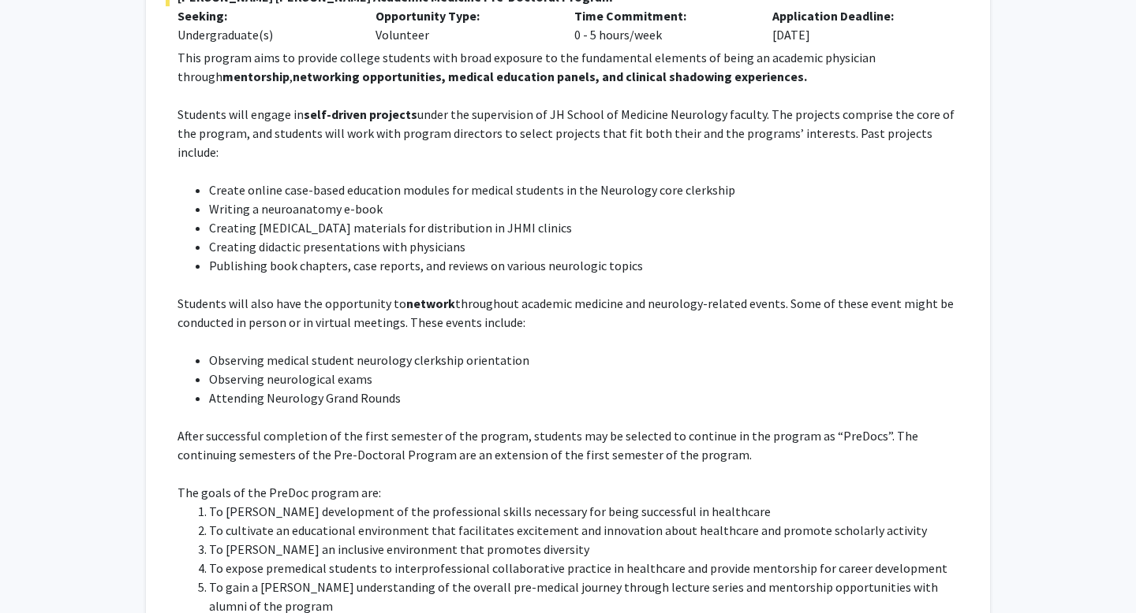
click at [354, 464] on p at bounding box center [573, 473] width 792 height 19
click at [406, 408] on p at bounding box center [573, 417] width 792 height 19
click at [410, 427] on p "After successful completion of the first semester of the program, students may …" at bounding box center [573, 446] width 792 height 38
click at [381, 427] on p "After successful completion of the first semester of the program, students may …" at bounding box center [573, 446] width 792 height 38
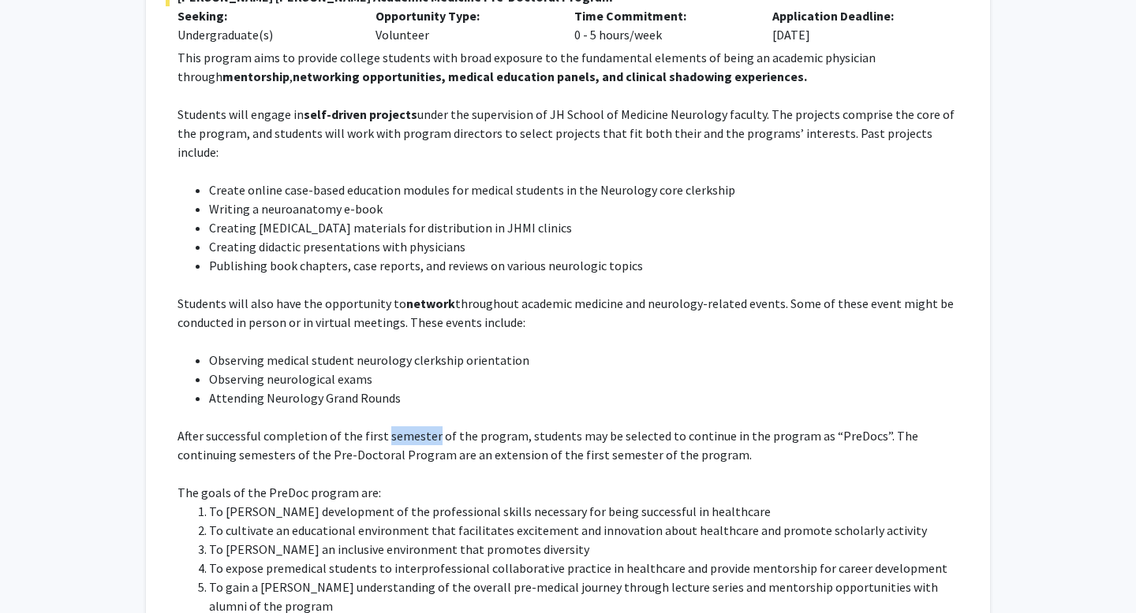
click at [381, 427] on p "After successful completion of the first semester of the program, students may …" at bounding box center [573, 446] width 792 height 38
click at [550, 434] on p "After successful completion of the first semester of the program, students may …" at bounding box center [573, 446] width 792 height 38
click at [549, 434] on p "After successful completion of the first semester of the program, students may …" at bounding box center [573, 446] width 792 height 38
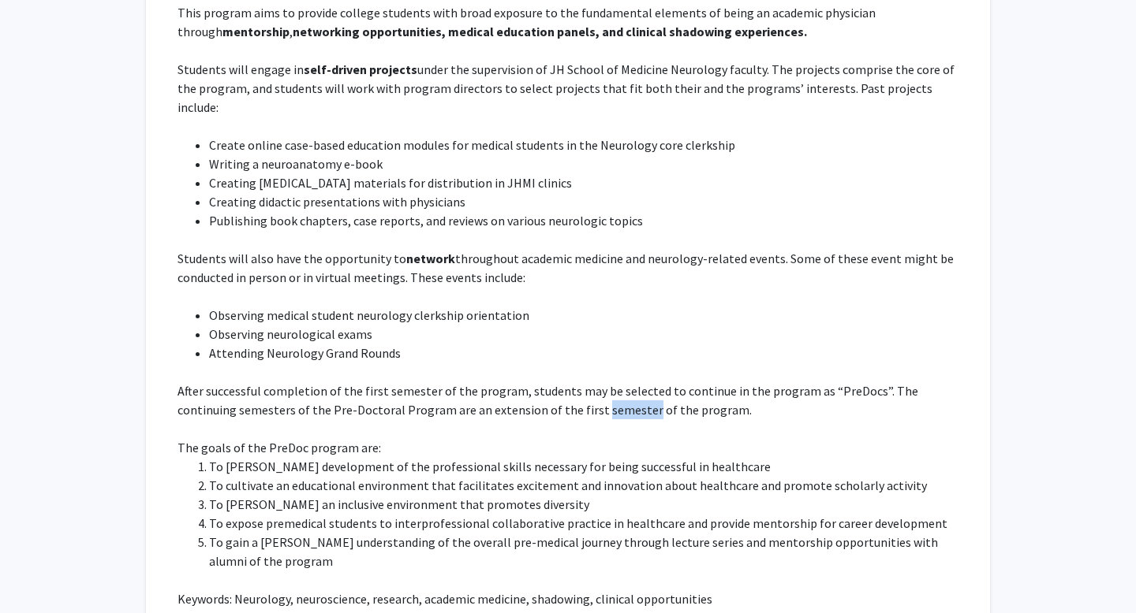
scroll to position [396, 0]
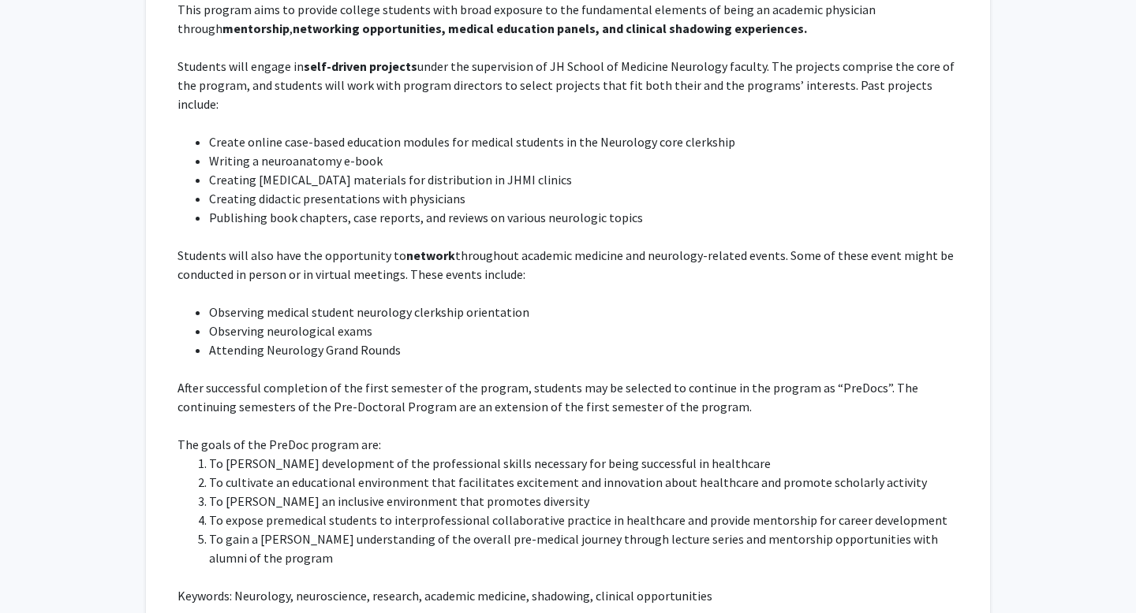
click at [542, 435] on p "The goals of the PreDoc program are:" at bounding box center [573, 444] width 792 height 19
click at [543, 435] on p "The goals of the PreDoc program are:" at bounding box center [573, 444] width 792 height 19
click at [539, 473] on li "To cultivate an educational environment that facilitates excitement and innovat…" at bounding box center [589, 482] width 761 height 19
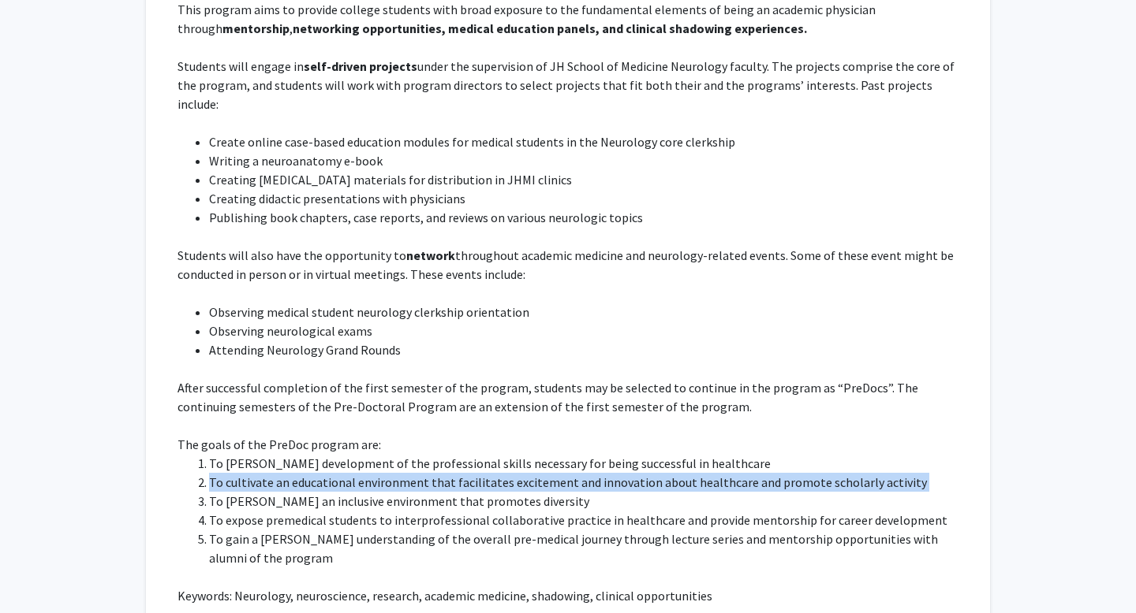
click at [539, 473] on li "To cultivate an educational environment that facilitates excitement and innovat…" at bounding box center [589, 482] width 761 height 19
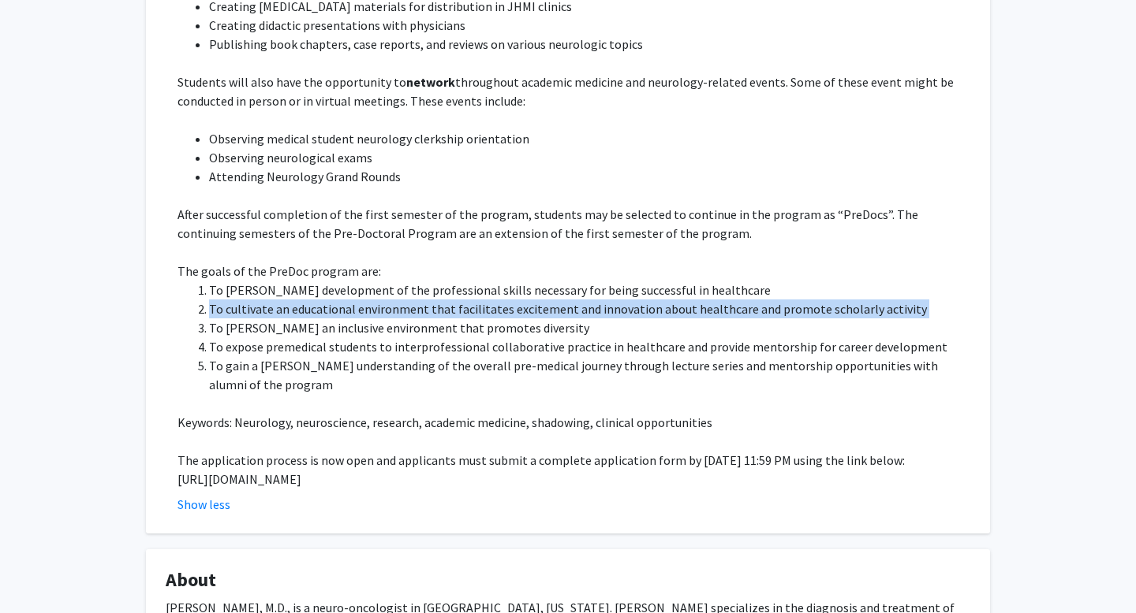
scroll to position [572, 0]
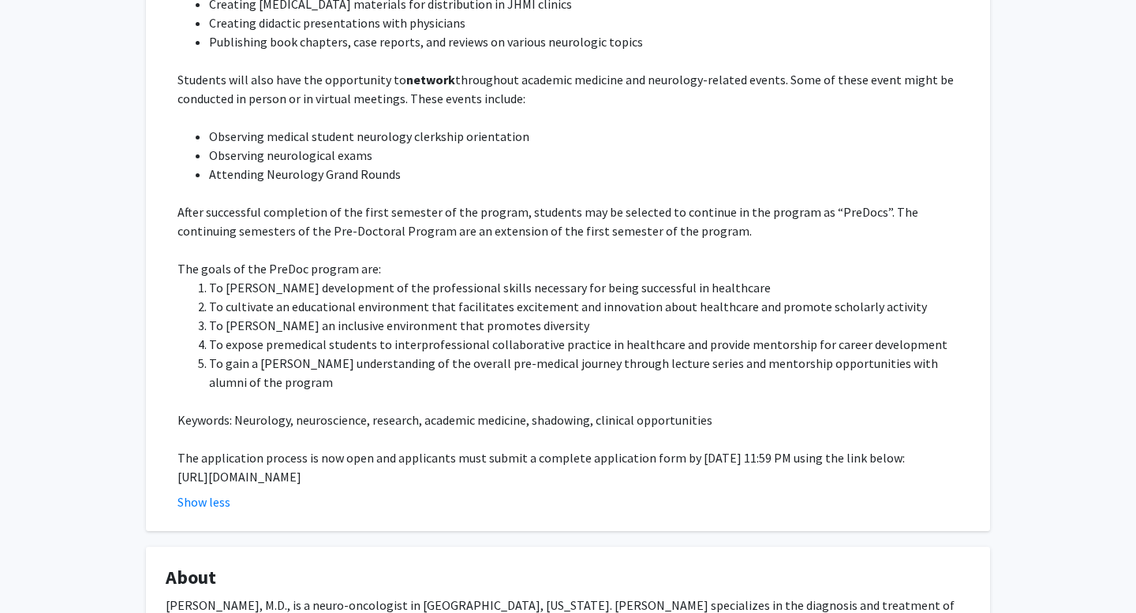
click at [539, 468] on p "[URL][DOMAIN_NAME]" at bounding box center [573, 477] width 792 height 19
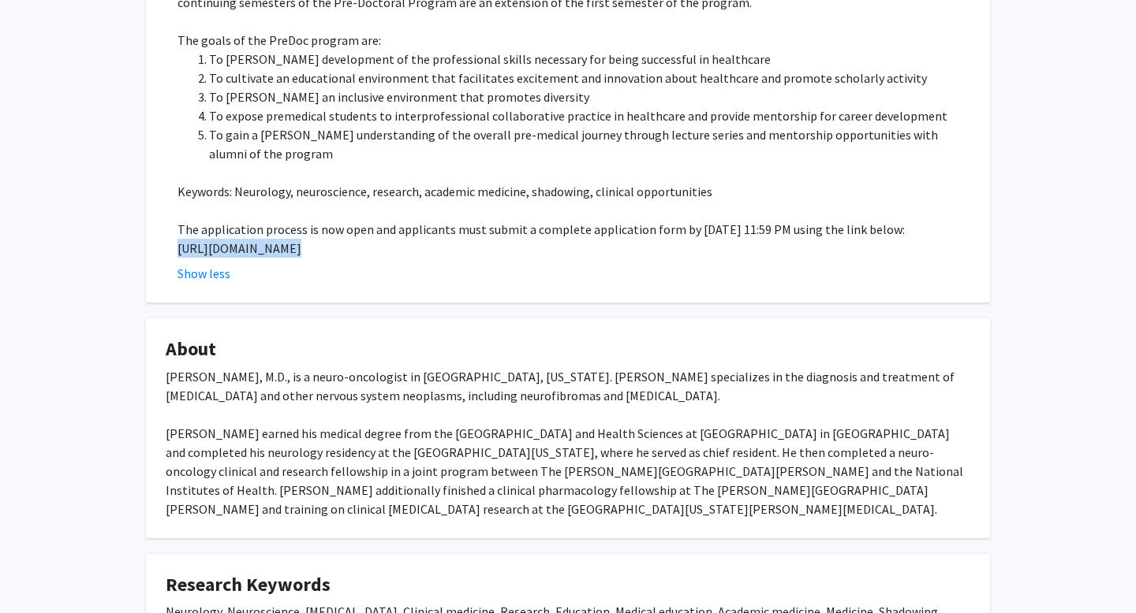
scroll to position [857, 0]
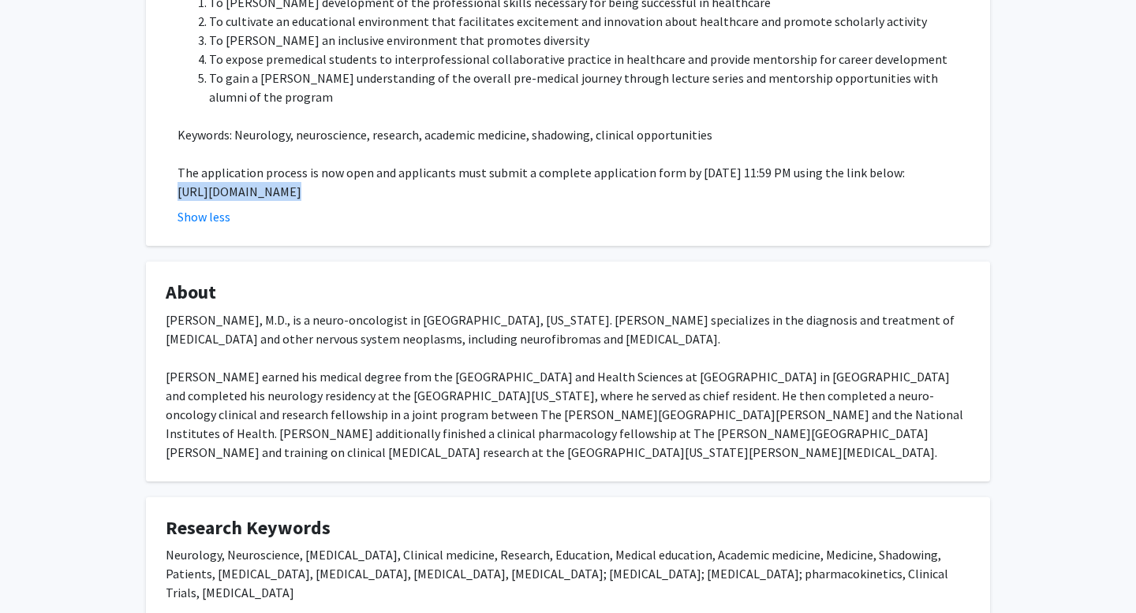
copy p "[URL][DOMAIN_NAME]"
